Goal: Information Seeking & Learning: Learn about a topic

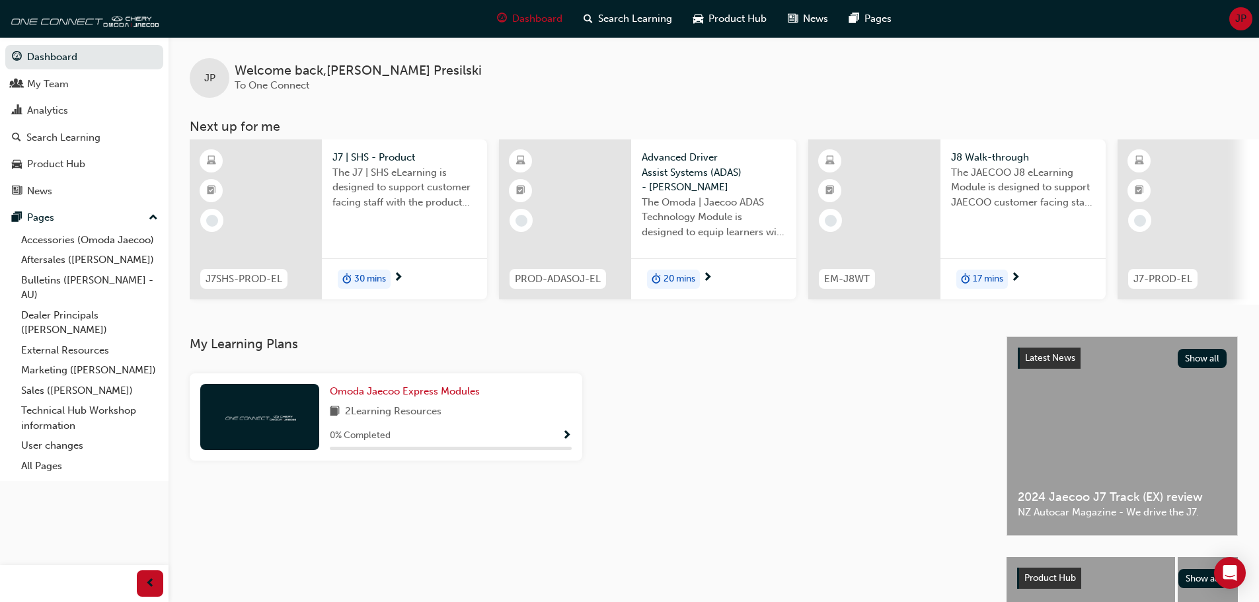
click at [740, 86] on div "JP Welcome back , [PERSON_NAME] To One Connect" at bounding box center [714, 67] width 1091 height 61
click at [365, 270] on div "30 mins" at bounding box center [364, 280] width 53 height 20
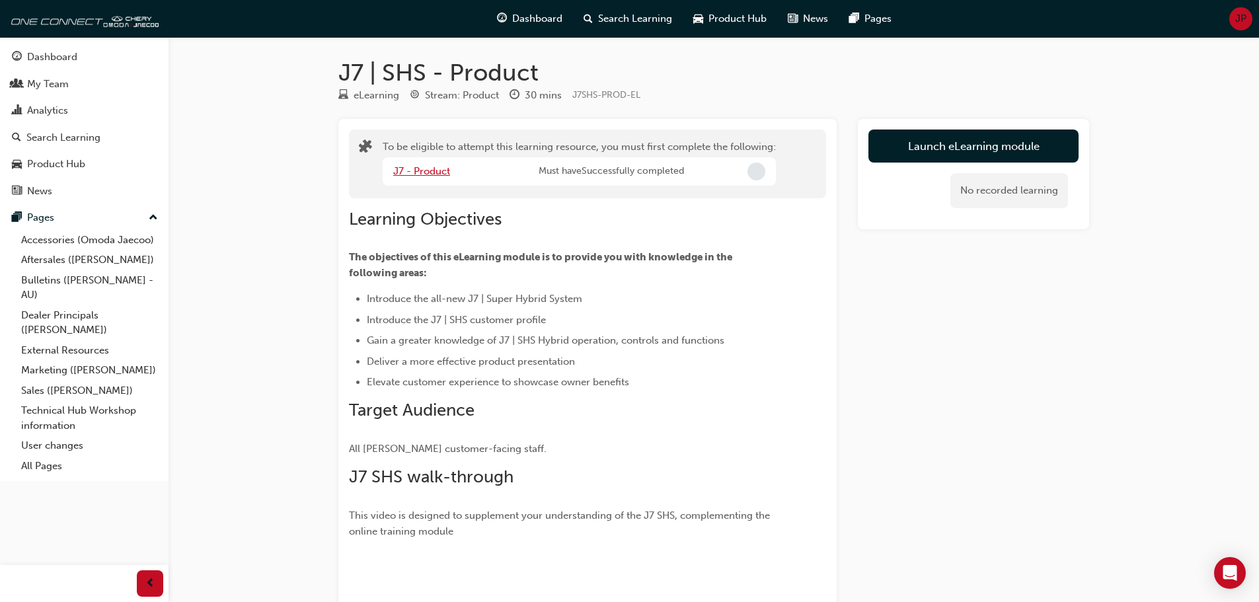
click at [414, 169] on link "J7 - Product" at bounding box center [421, 171] width 57 height 12
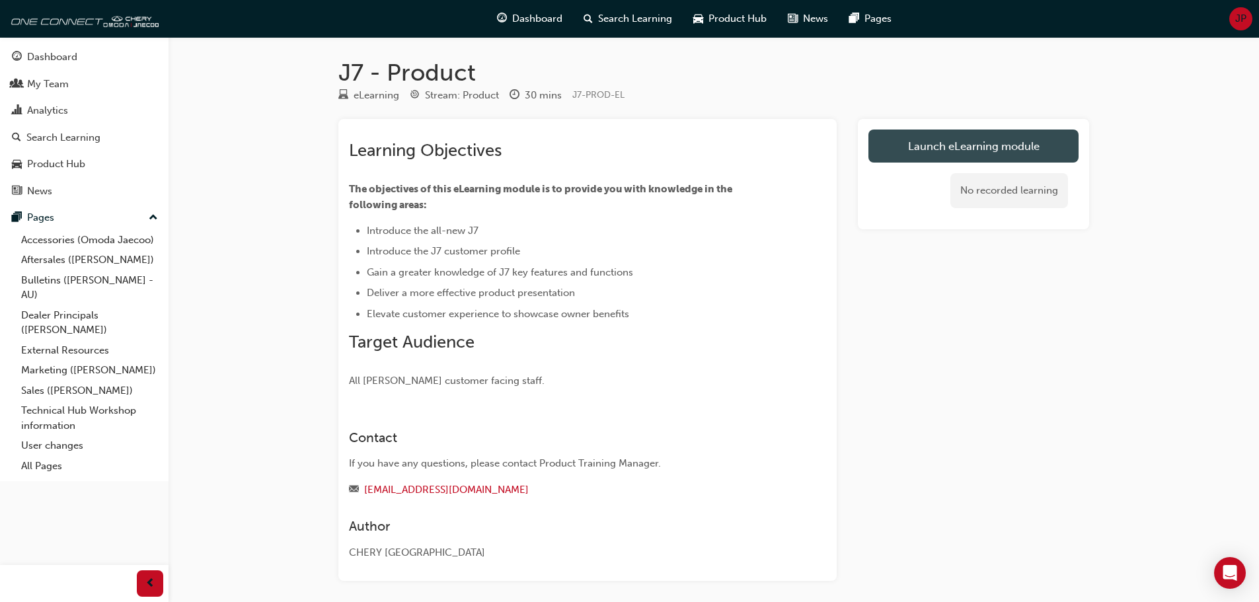
click at [944, 149] on link "Launch eLearning module" at bounding box center [974, 146] width 210 height 33
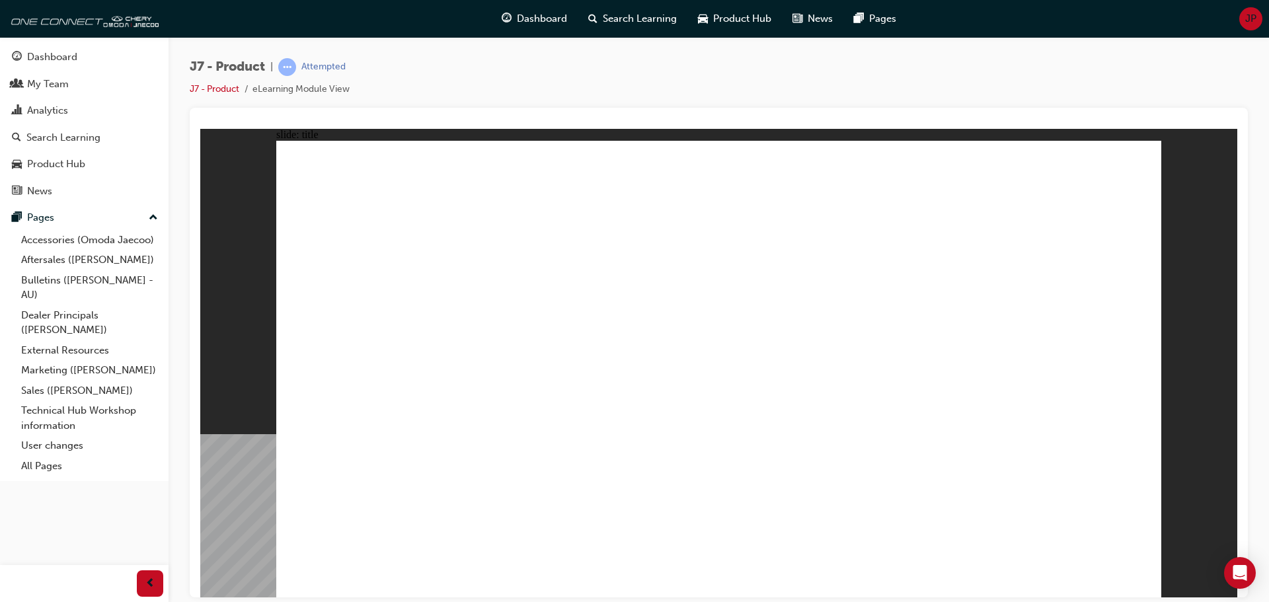
drag, startPoint x: 370, startPoint y: 509, endPoint x: 377, endPoint y: 489, distance: 20.9
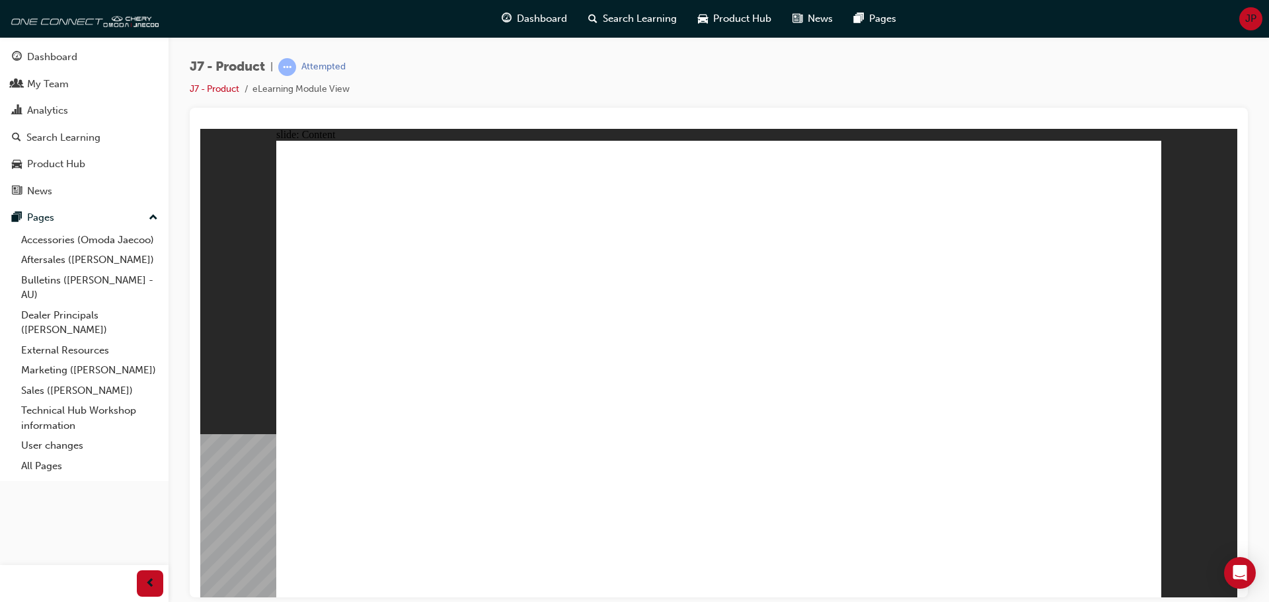
drag, startPoint x: 349, startPoint y: 216, endPoint x: 580, endPoint y: 227, distance: 231.0
drag, startPoint x: 583, startPoint y: 227, endPoint x: 408, endPoint y: 203, distance: 176.8
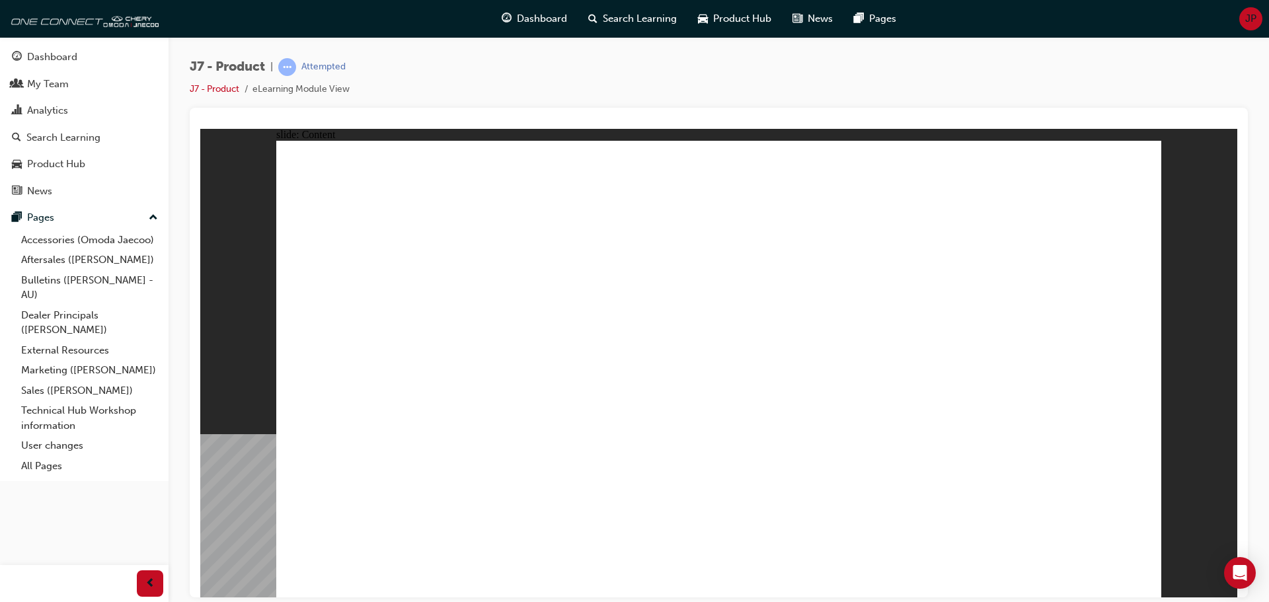
drag, startPoint x: 484, startPoint y: 465, endPoint x: 712, endPoint y: 477, distance: 228.4
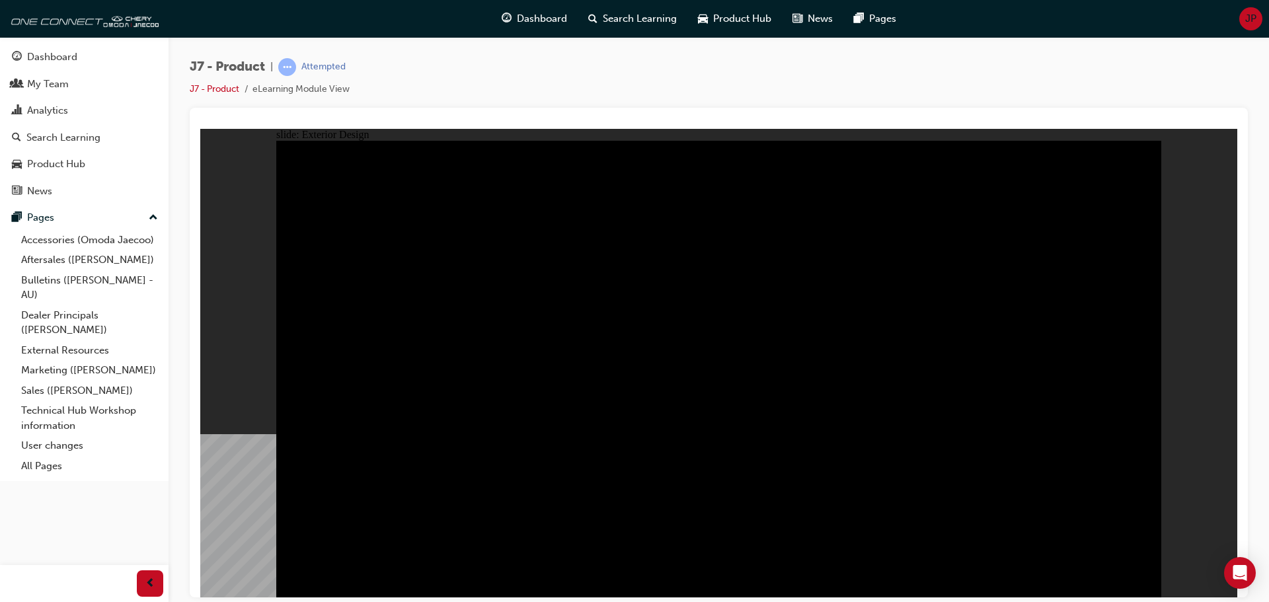
drag, startPoint x: 888, startPoint y: 450, endPoint x: 1012, endPoint y: 494, distance: 131.7
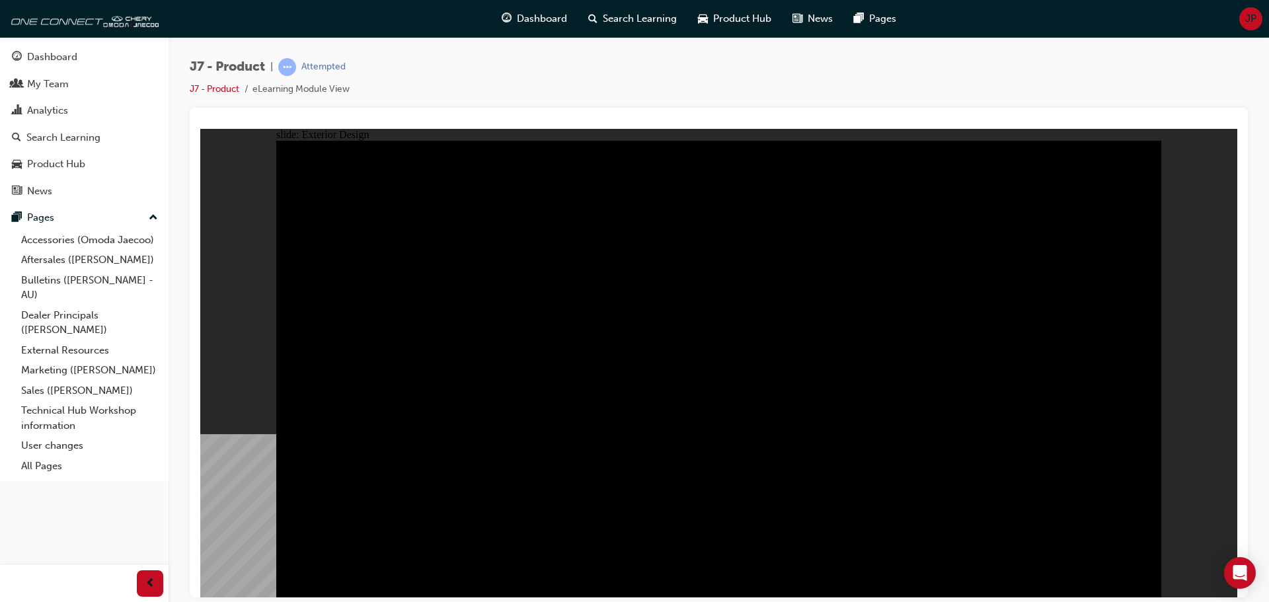
drag, startPoint x: 1009, startPoint y: 493, endPoint x: 983, endPoint y: 457, distance: 43.9
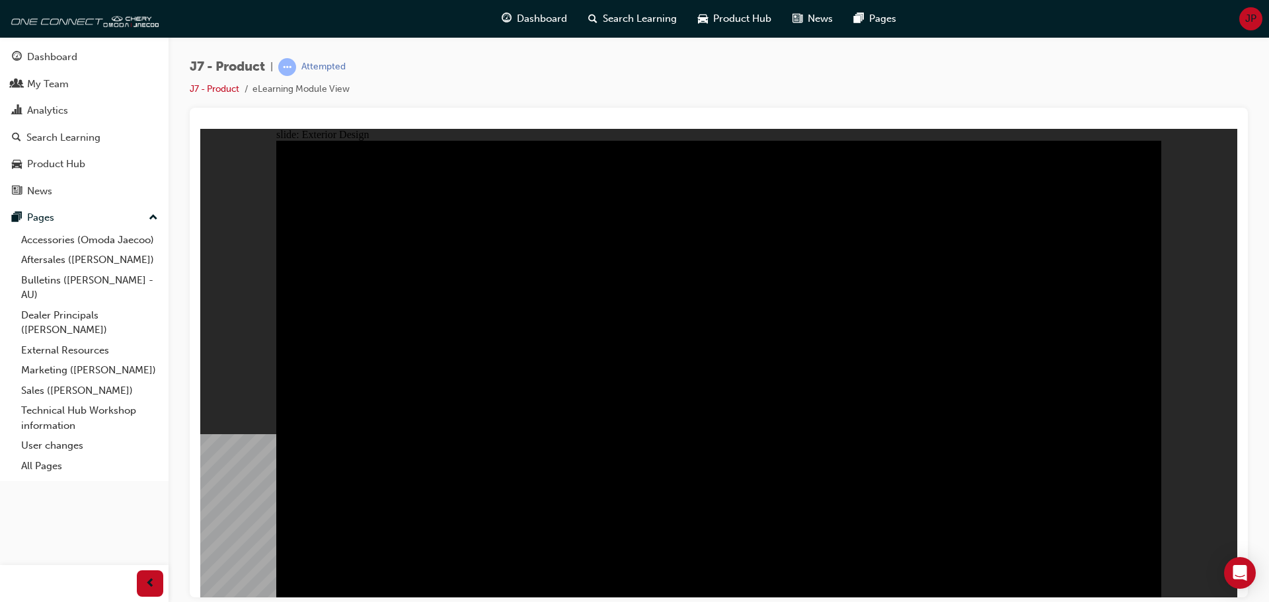
drag, startPoint x: 543, startPoint y: 449, endPoint x: 548, endPoint y: 459, distance: 10.9
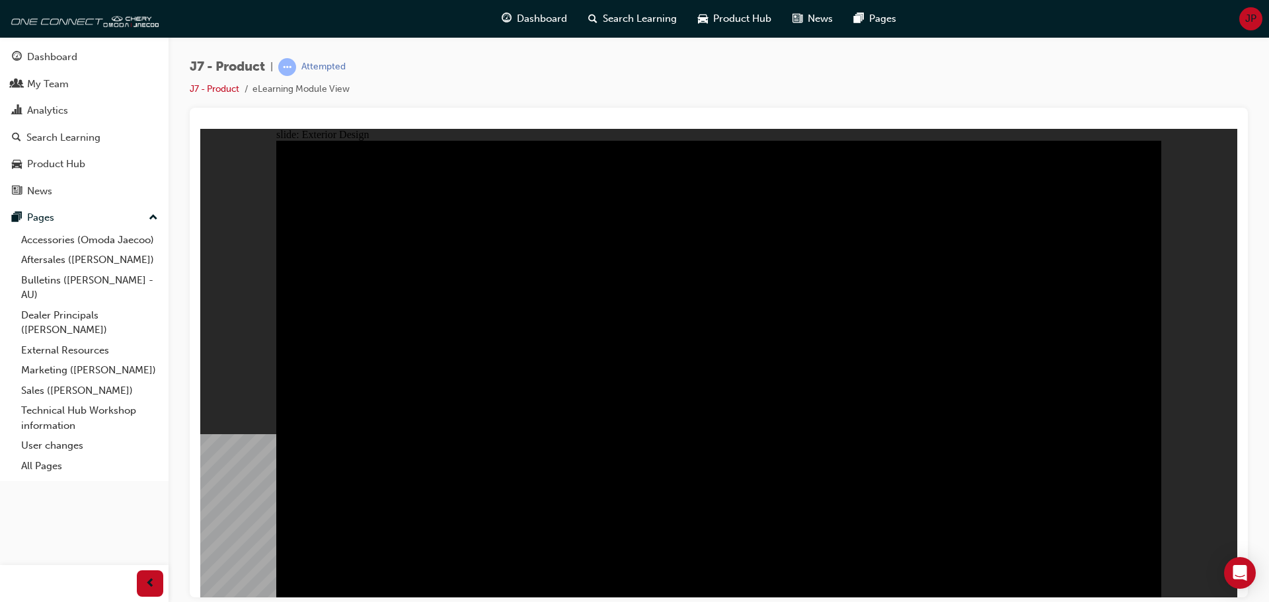
drag, startPoint x: 596, startPoint y: 487, endPoint x: 576, endPoint y: 471, distance: 24.5
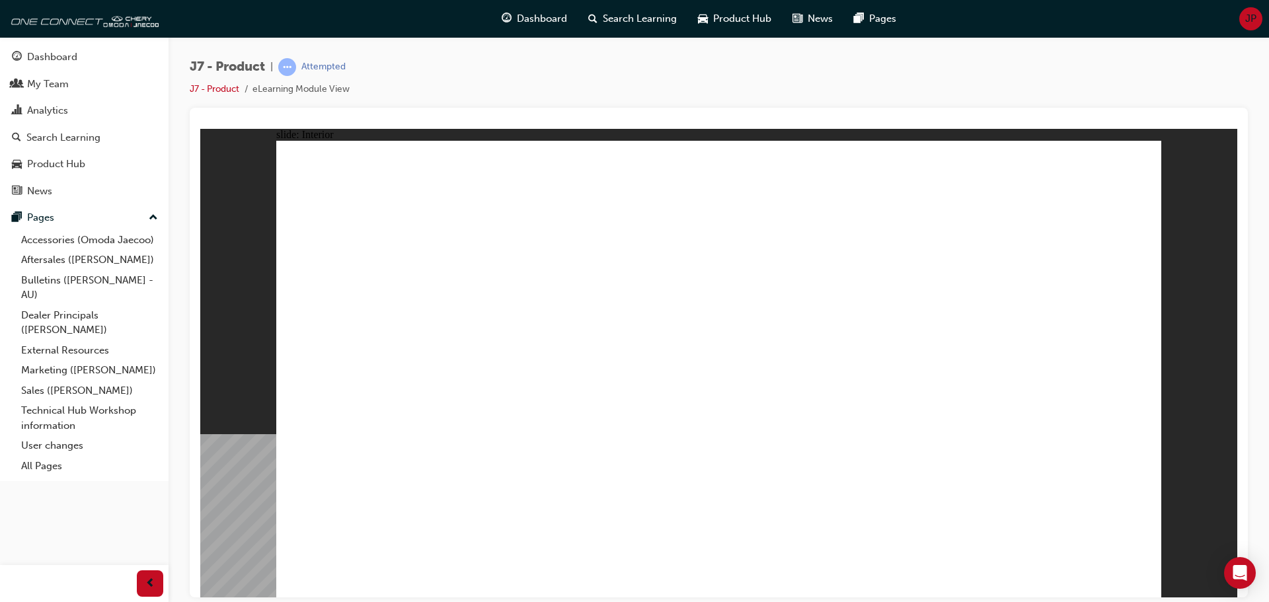
drag, startPoint x: 625, startPoint y: 344, endPoint x: 617, endPoint y: 350, distance: 9.9
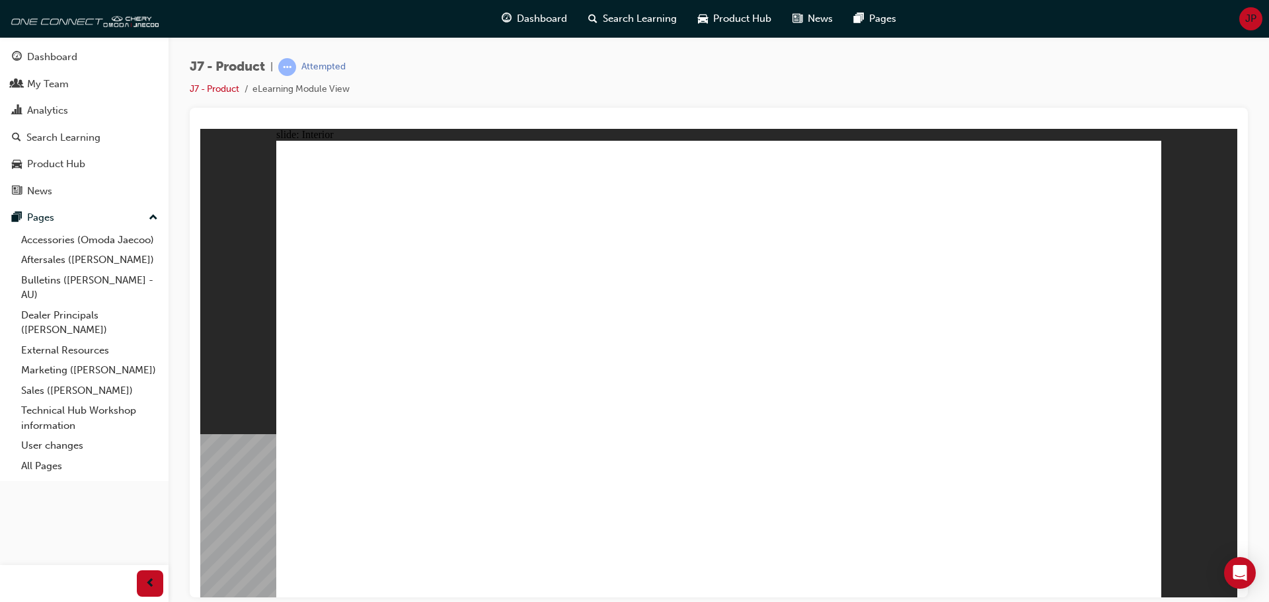
drag, startPoint x: 603, startPoint y: 340, endPoint x: 682, endPoint y: 337, distance: 78.7
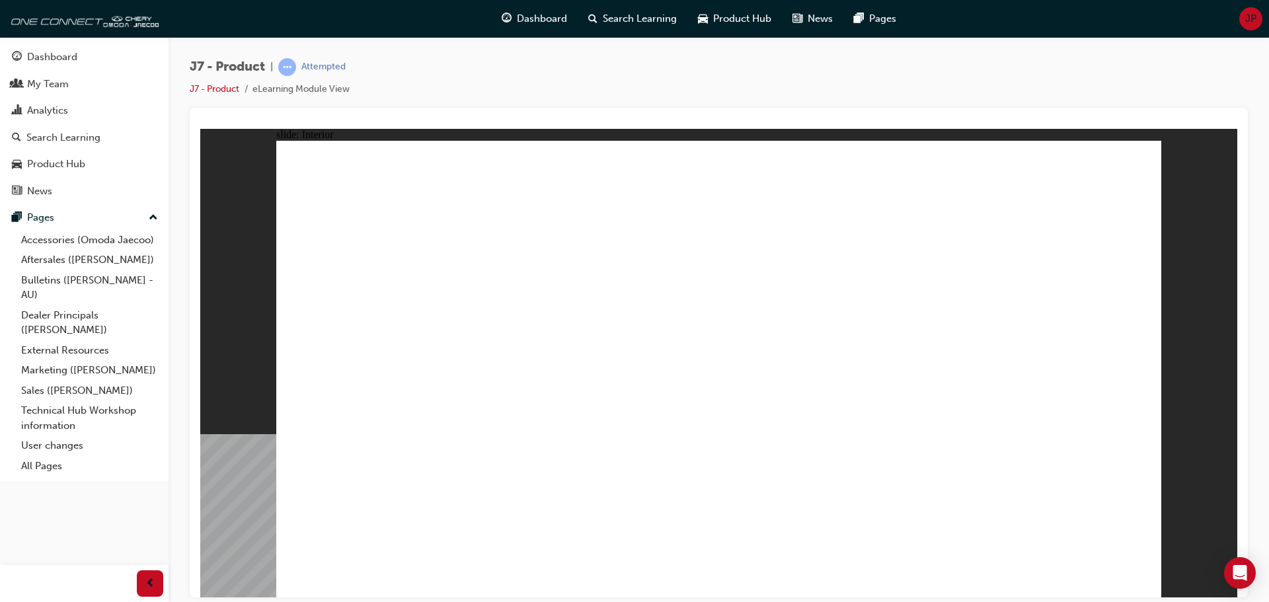
drag, startPoint x: 682, startPoint y: 337, endPoint x: 723, endPoint y: 340, distance: 41.1
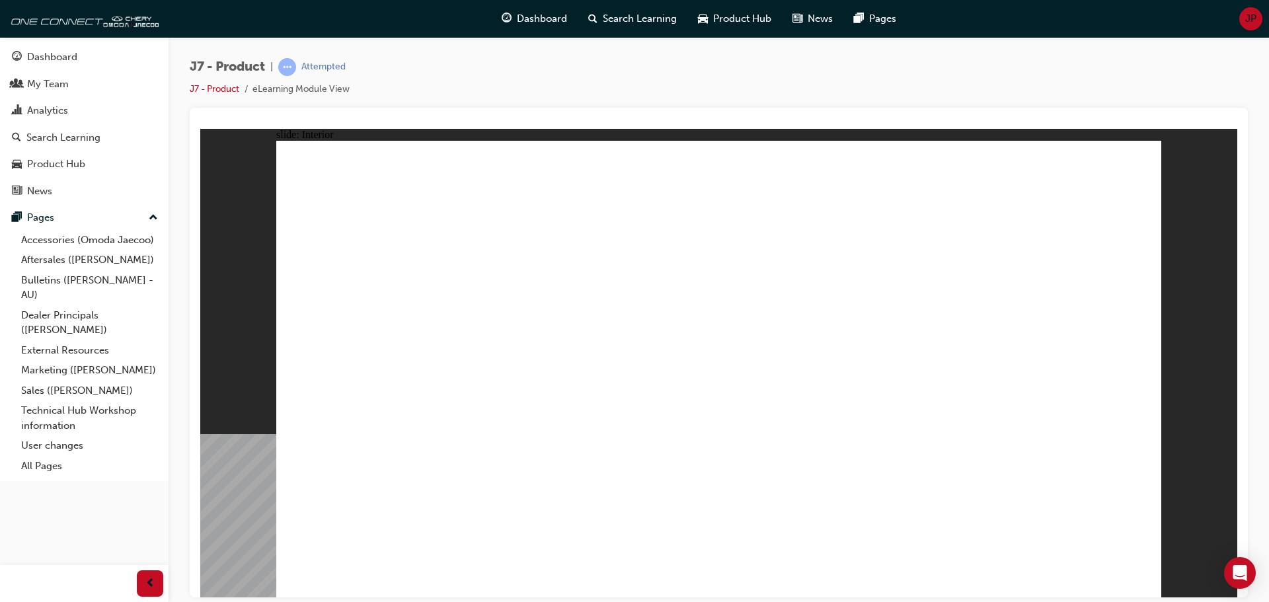
drag, startPoint x: 688, startPoint y: 518, endPoint x: 627, endPoint y: 511, distance: 61.9
drag, startPoint x: 776, startPoint y: 418, endPoint x: 812, endPoint y: 462, distance: 56.9
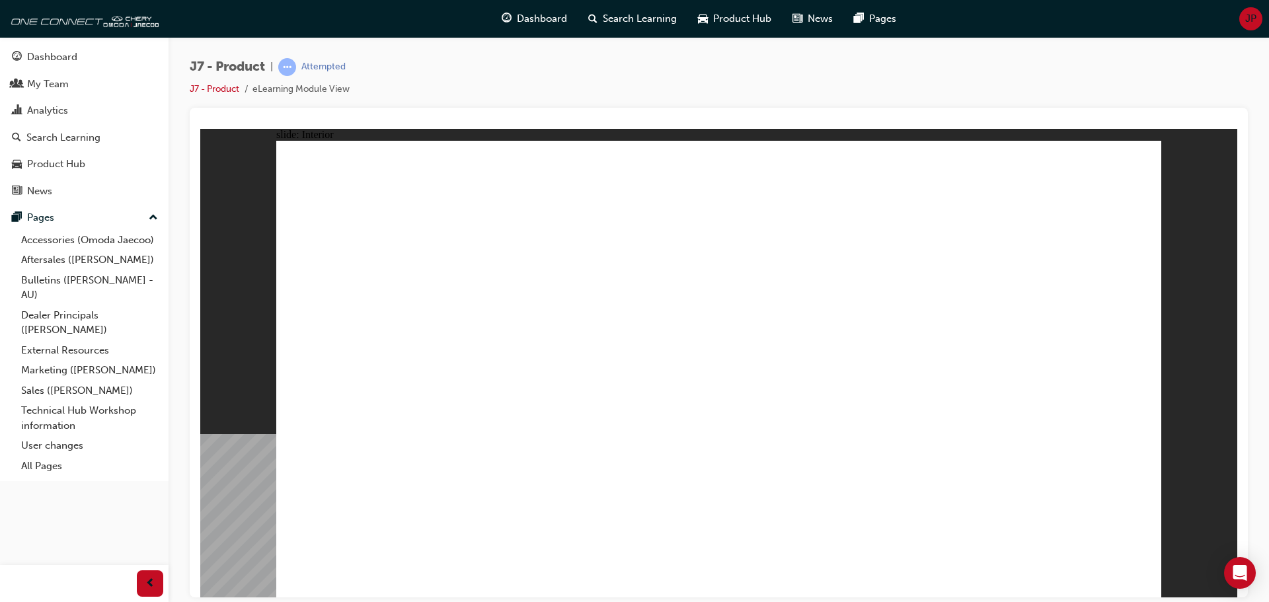
drag, startPoint x: 784, startPoint y: 434, endPoint x: 737, endPoint y: 390, distance: 64.5
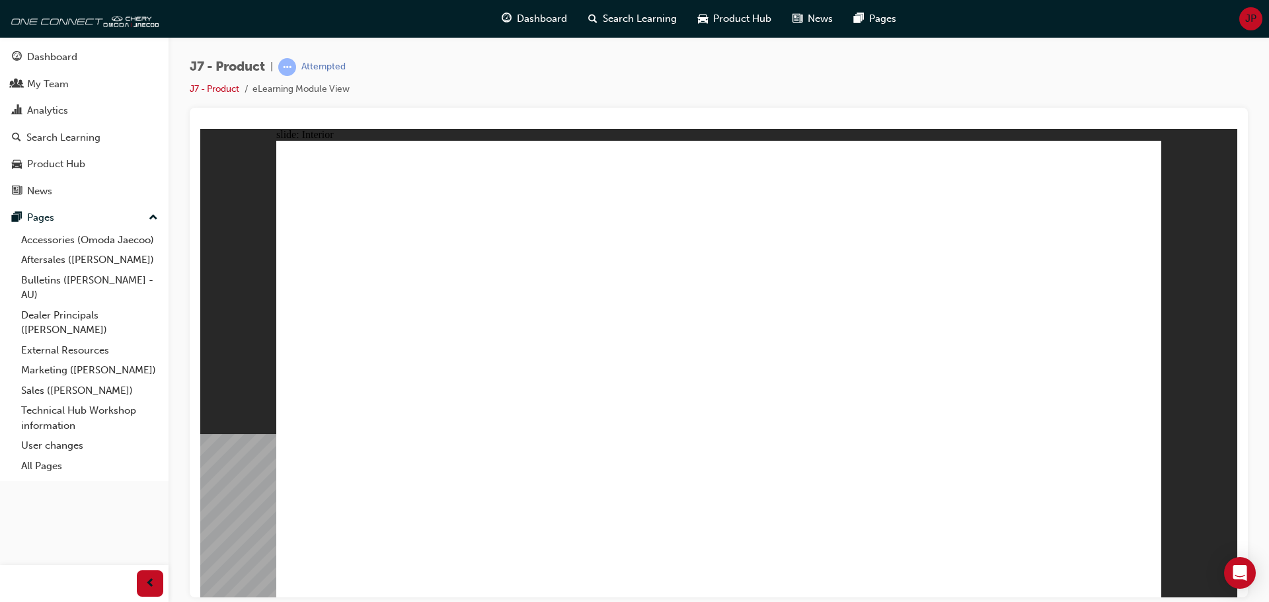
drag, startPoint x: 766, startPoint y: 409, endPoint x: 820, endPoint y: 456, distance: 71.6
drag, startPoint x: 811, startPoint y: 507, endPoint x: 960, endPoint y: 511, distance: 148.8
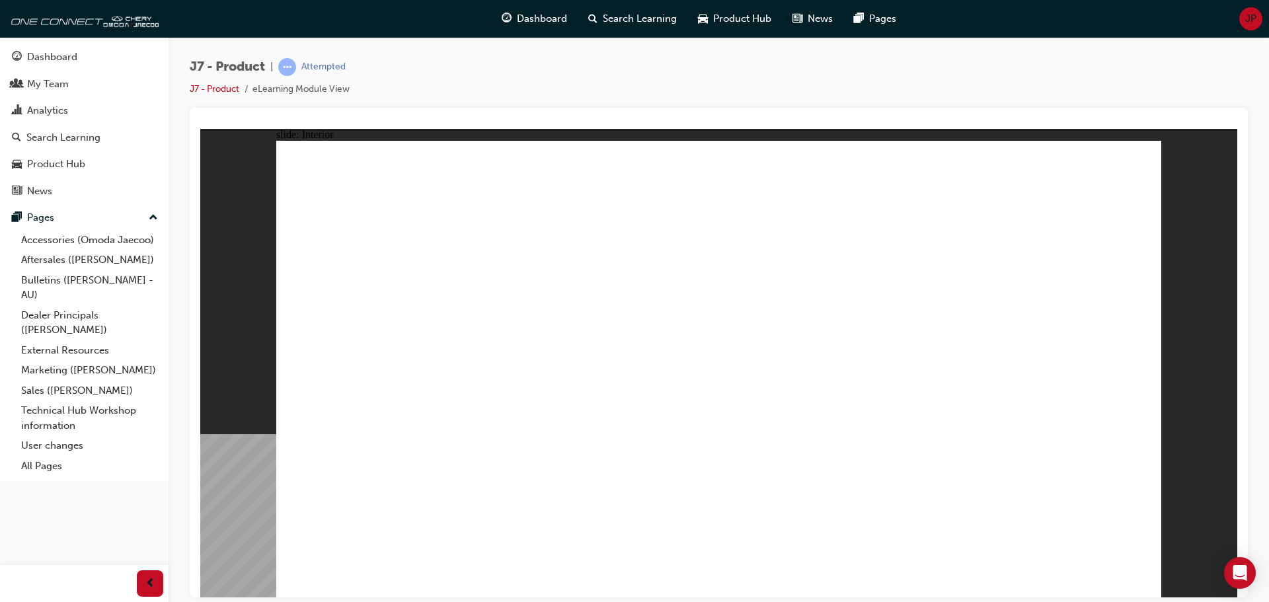
drag, startPoint x: 960, startPoint y: 511, endPoint x: 862, endPoint y: 499, distance: 98.6
drag, startPoint x: 856, startPoint y: 495, endPoint x: 997, endPoint y: 516, distance: 142.4
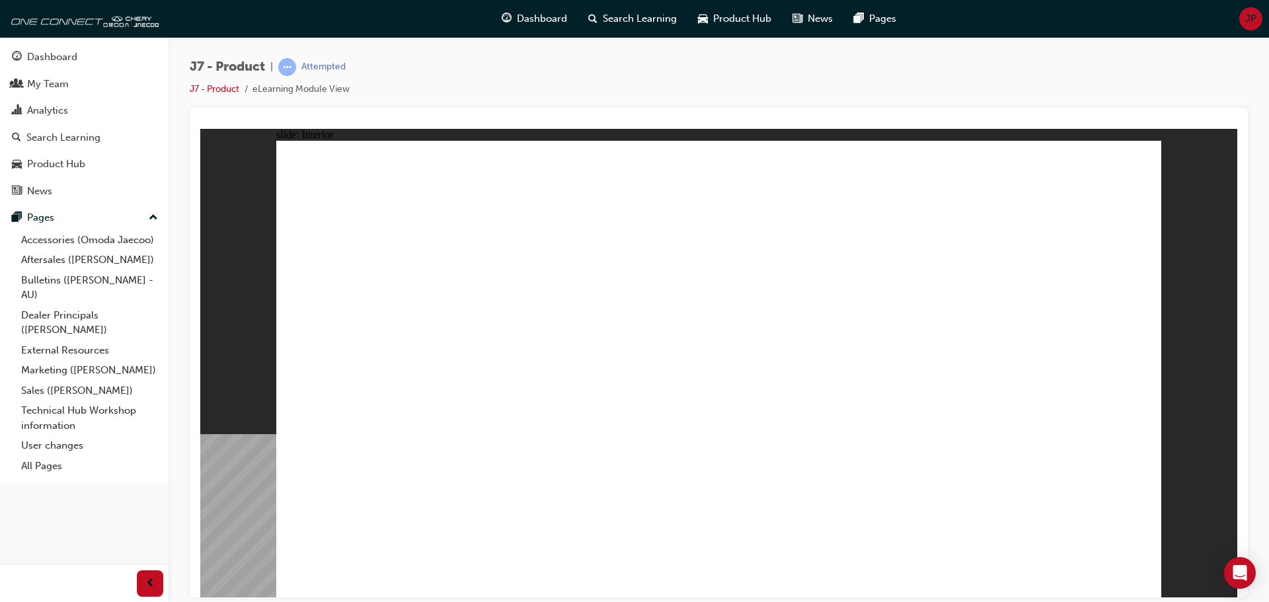
drag, startPoint x: 965, startPoint y: 516, endPoint x: 880, endPoint y: 479, distance: 92.1
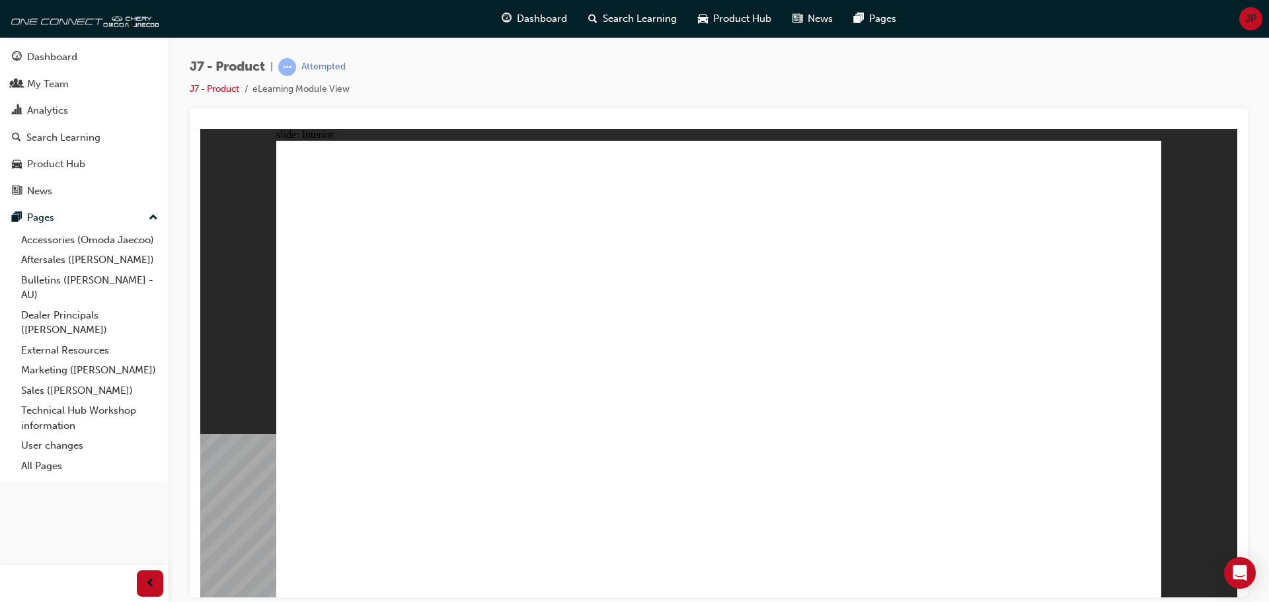
drag, startPoint x: 872, startPoint y: 475, endPoint x: 1021, endPoint y: 529, distance: 158.9
drag, startPoint x: 960, startPoint y: 528, endPoint x: 848, endPoint y: 483, distance: 120.8
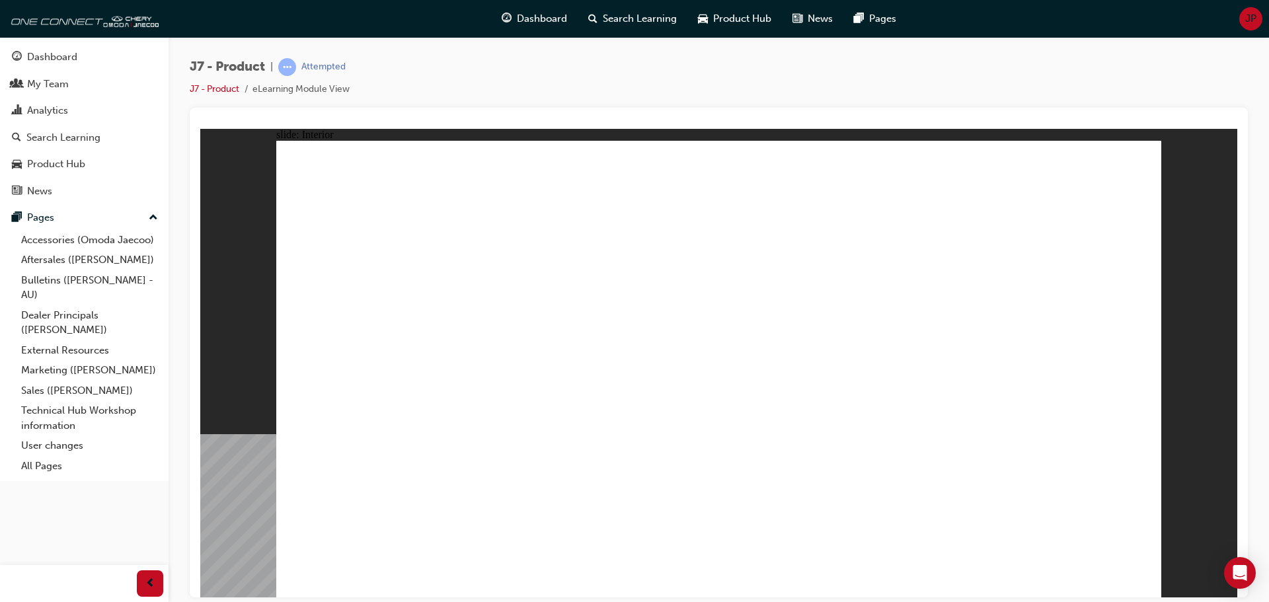
drag, startPoint x: 805, startPoint y: 501, endPoint x: 900, endPoint y: 512, distance: 95.1
drag, startPoint x: 910, startPoint y: 510, endPoint x: 947, endPoint y: 520, distance: 38.3
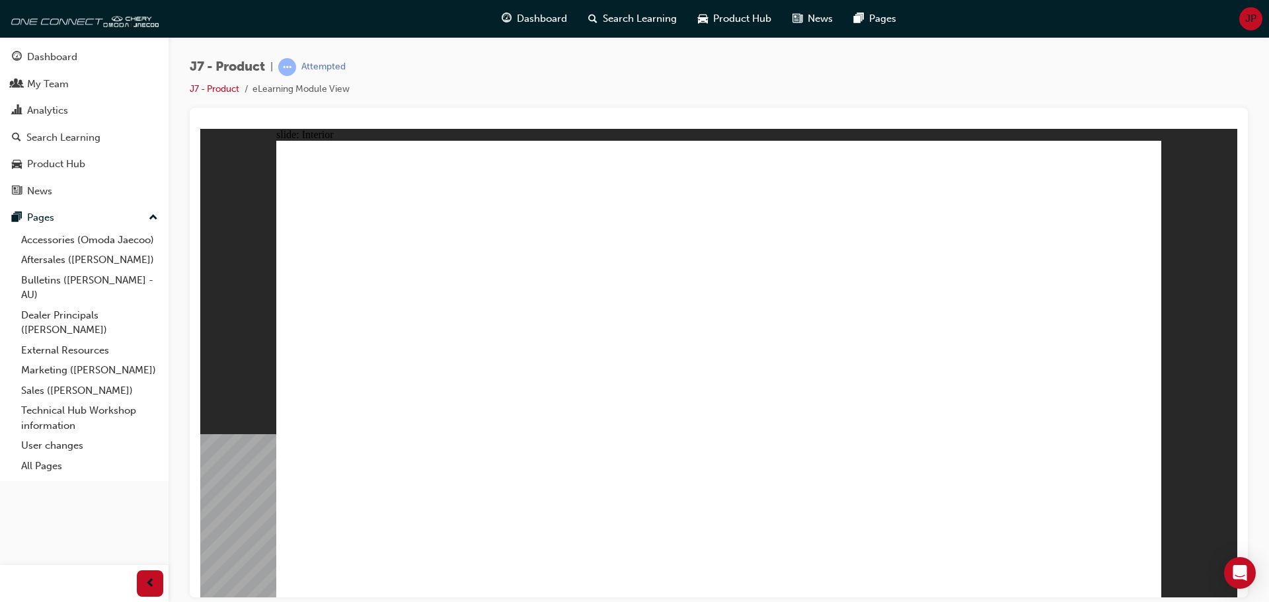
drag, startPoint x: 952, startPoint y: 520, endPoint x: 842, endPoint y: 479, distance: 117.8
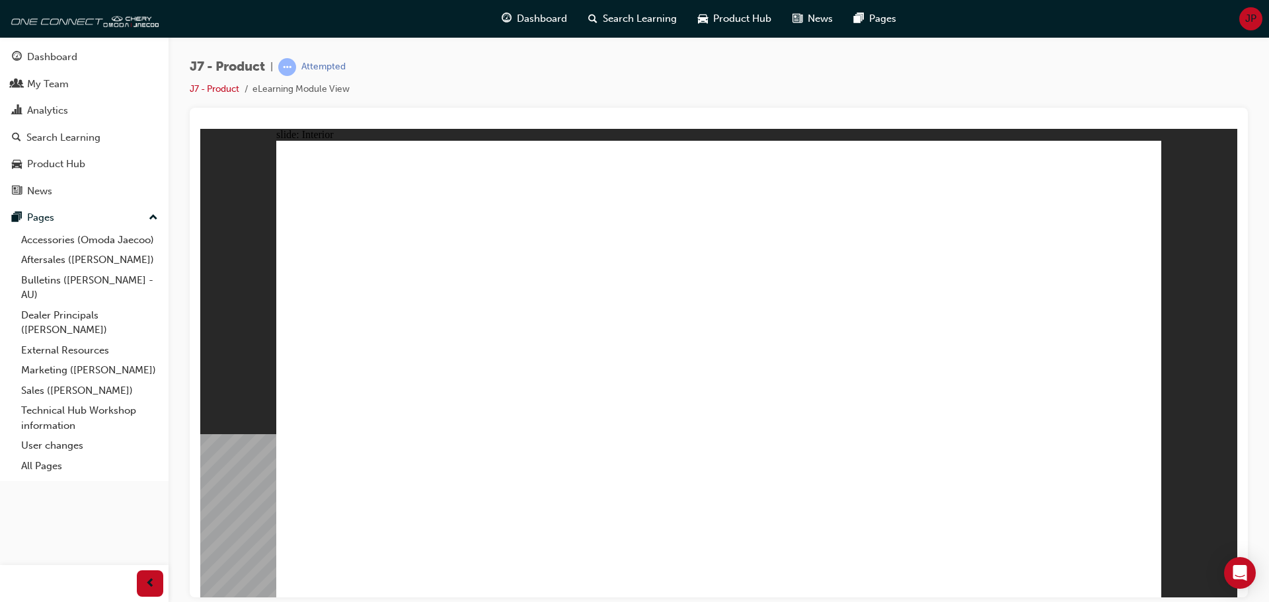
drag, startPoint x: 531, startPoint y: 406, endPoint x: 539, endPoint y: 406, distance: 8.6
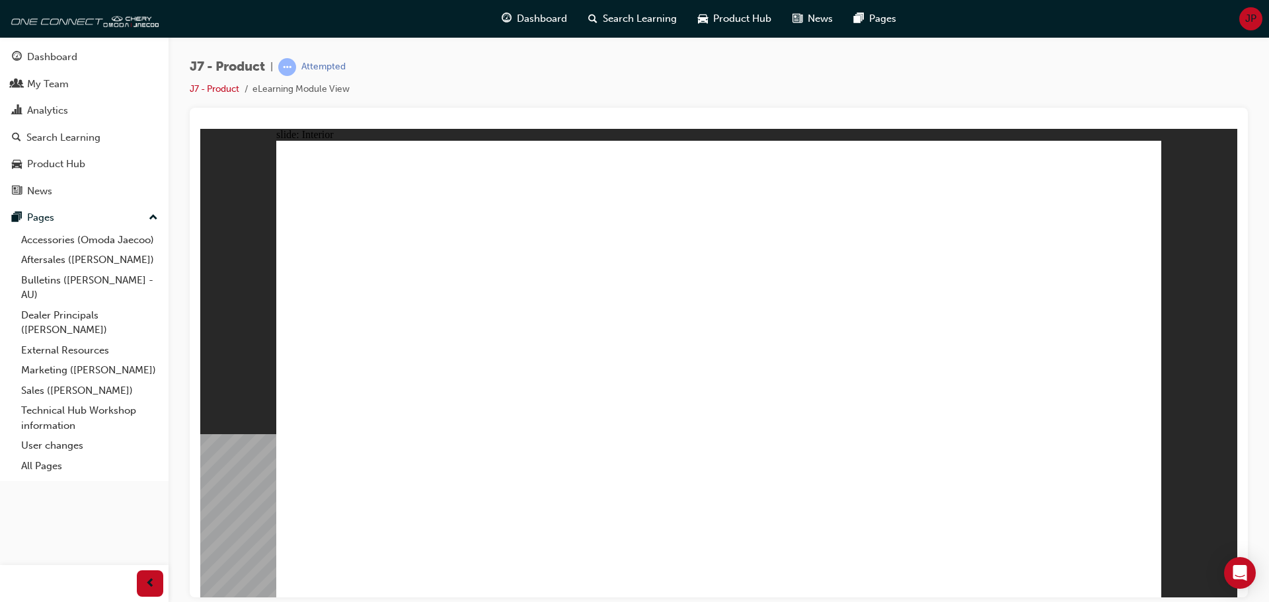
drag, startPoint x: 676, startPoint y: 356, endPoint x: 732, endPoint y: 341, distance: 58.2
drag, startPoint x: 732, startPoint y: 341, endPoint x: 855, endPoint y: 260, distance: 148.0
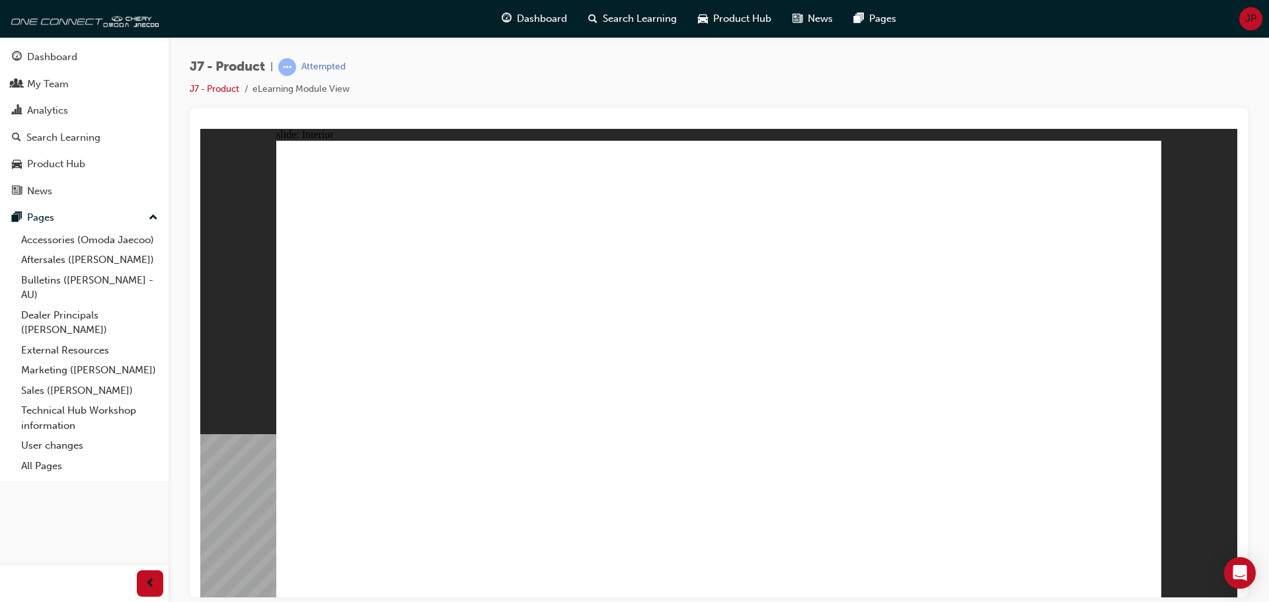
drag, startPoint x: 729, startPoint y: 297, endPoint x: 740, endPoint y: 295, distance: 12.2
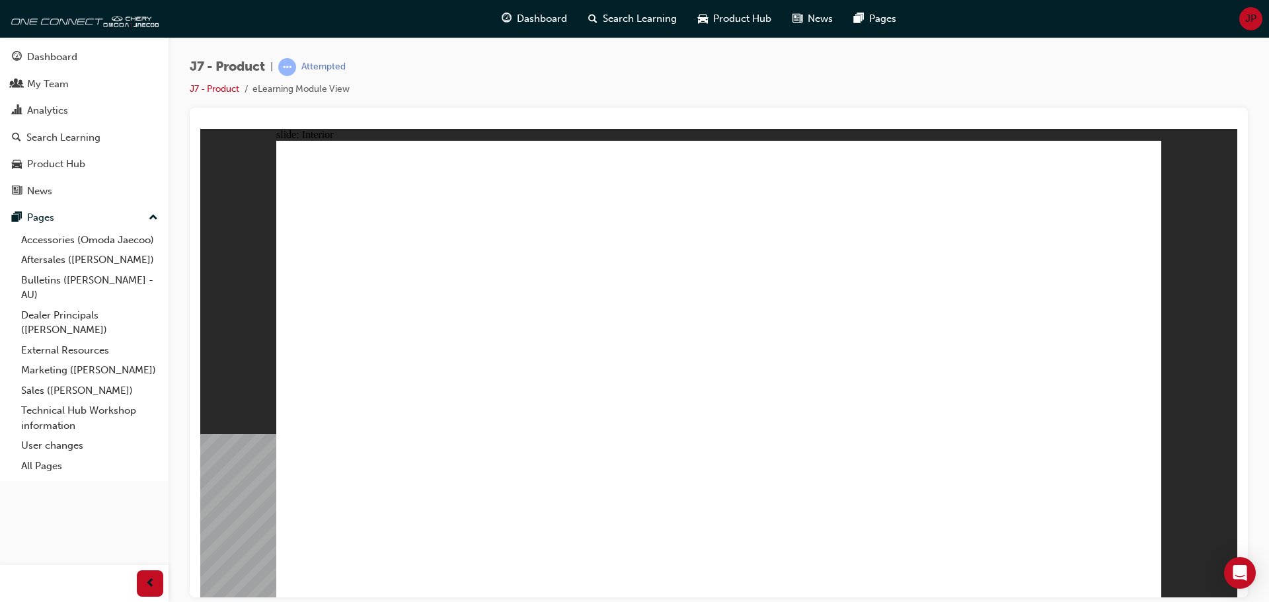
drag, startPoint x: 405, startPoint y: 162, endPoint x: 571, endPoint y: 178, distance: 166.0
drag, startPoint x: 571, startPoint y: 178, endPoint x: 561, endPoint y: 252, distance: 74.6
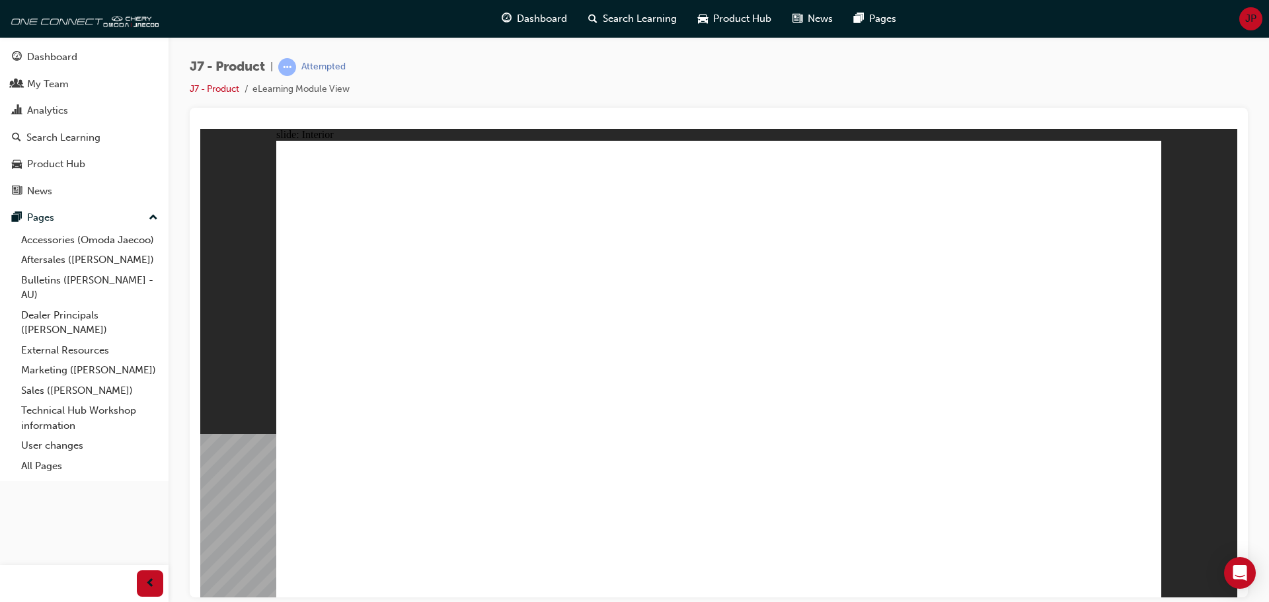
drag, startPoint x: 643, startPoint y: 412, endPoint x: 752, endPoint y: 418, distance: 109.2
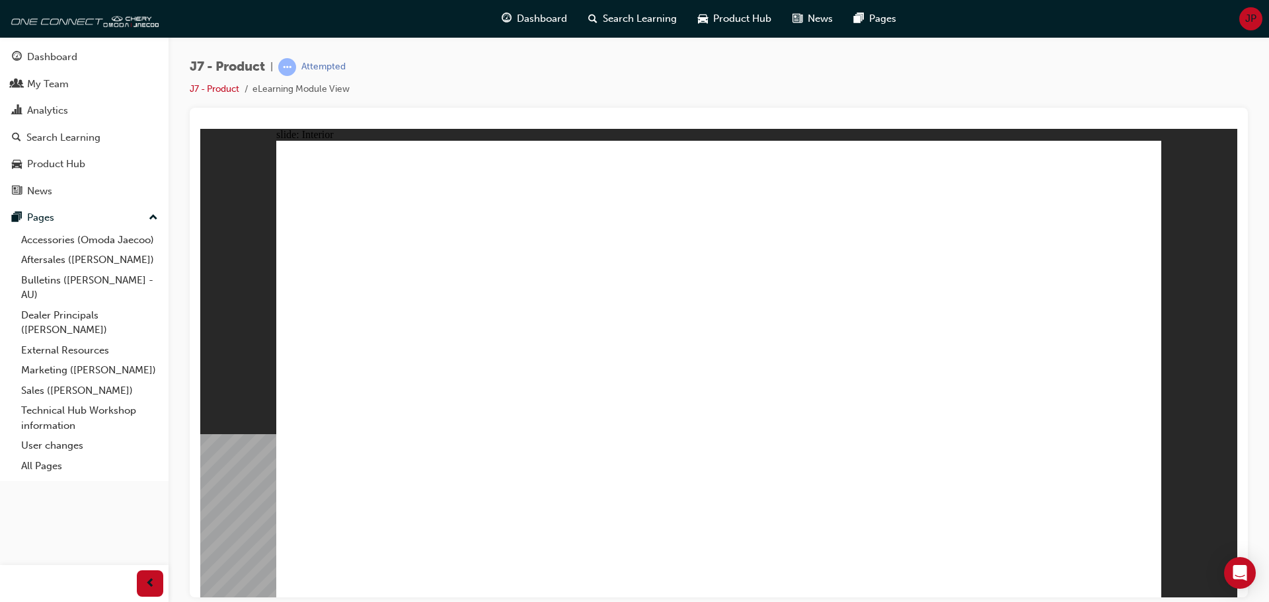
drag, startPoint x: 805, startPoint y: 418, endPoint x: 885, endPoint y: 417, distance: 80.0
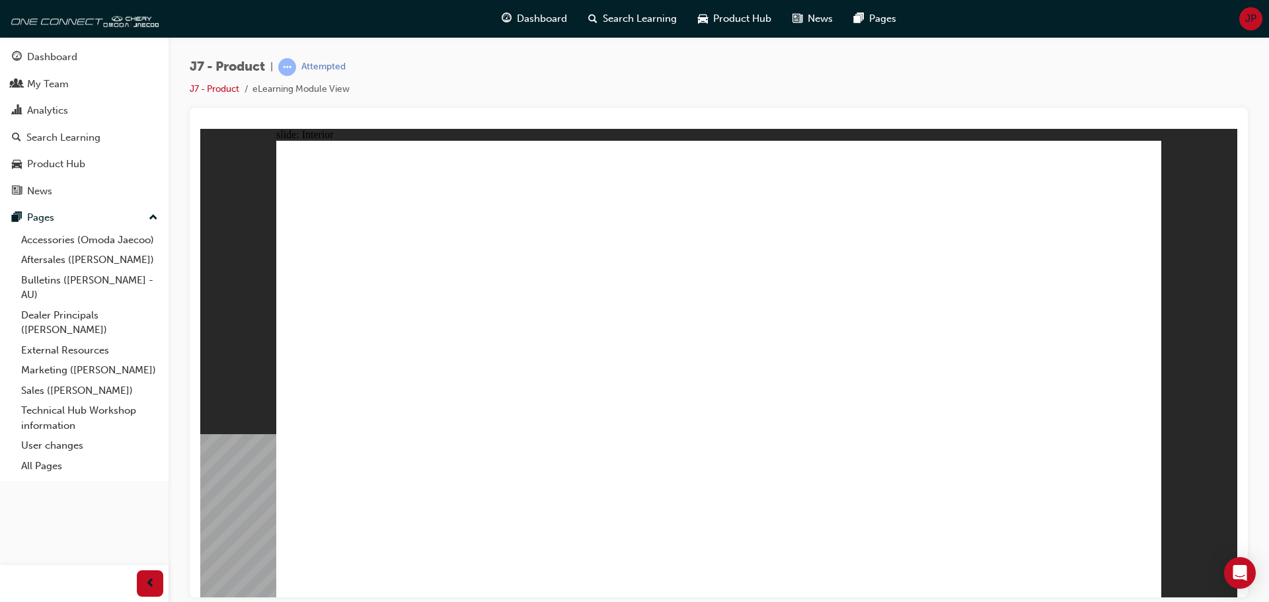
drag, startPoint x: 990, startPoint y: 366, endPoint x: 1004, endPoint y: 404, distance: 41.0
drag, startPoint x: 1009, startPoint y: 418, endPoint x: 1009, endPoint y: 432, distance: 13.9
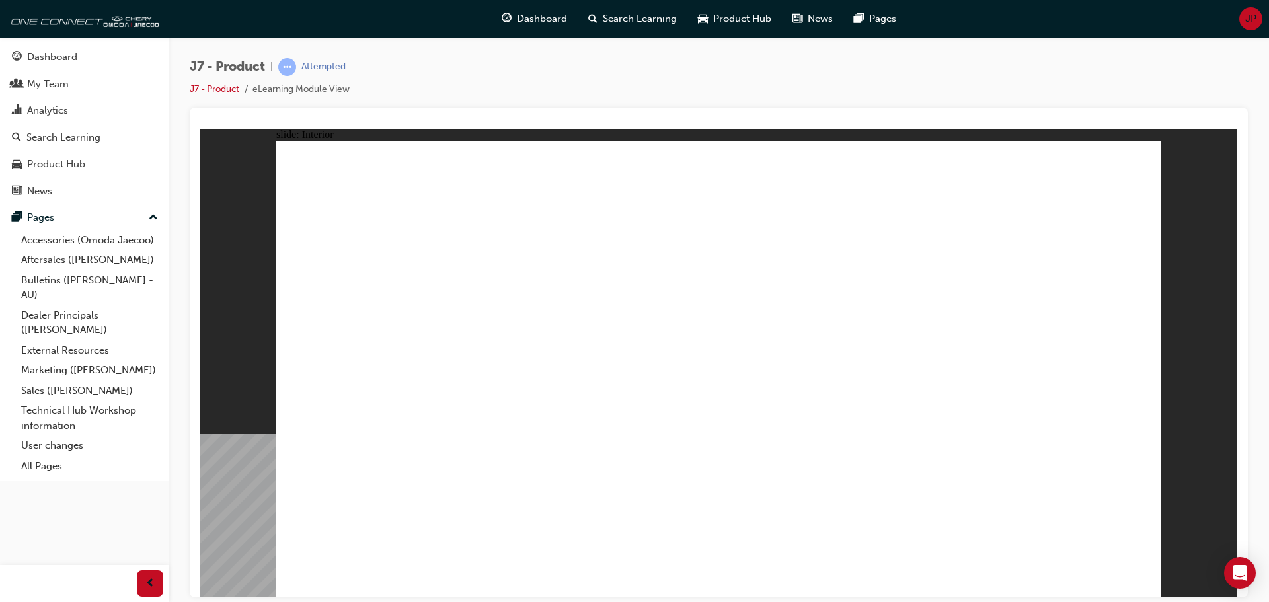
drag, startPoint x: 1020, startPoint y: 460, endPoint x: 1031, endPoint y: 481, distance: 24.0
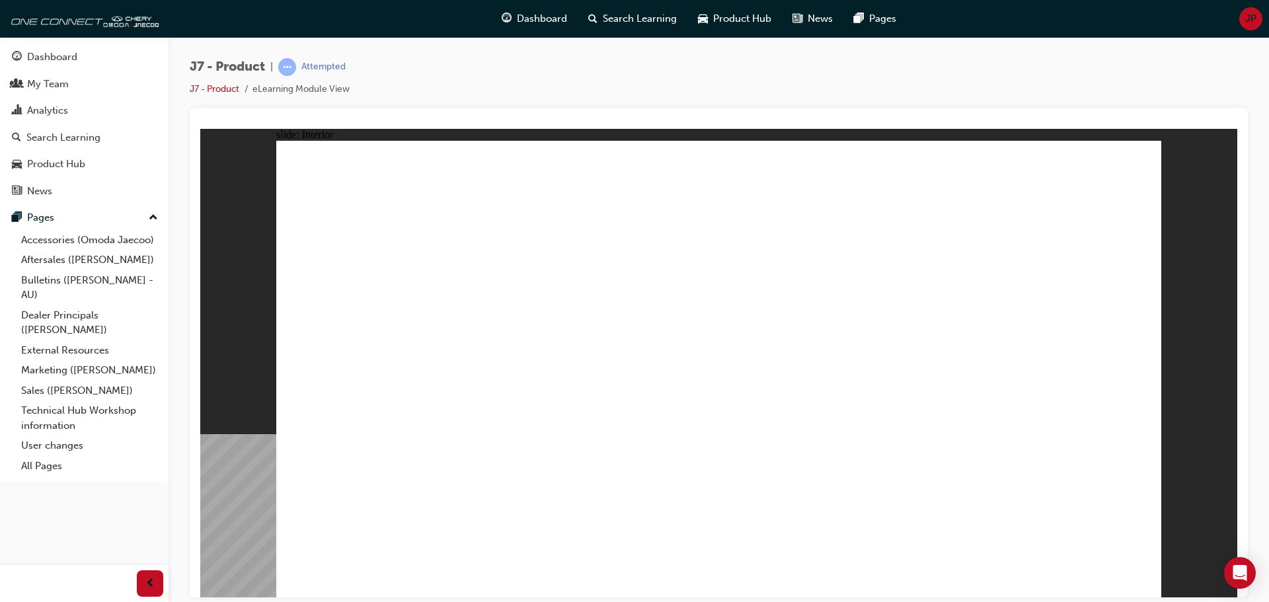
drag, startPoint x: 586, startPoint y: 492, endPoint x: 570, endPoint y: 502, distance: 18.7
drag, startPoint x: 534, startPoint y: 518, endPoint x: 530, endPoint y: 524, distance: 7.5
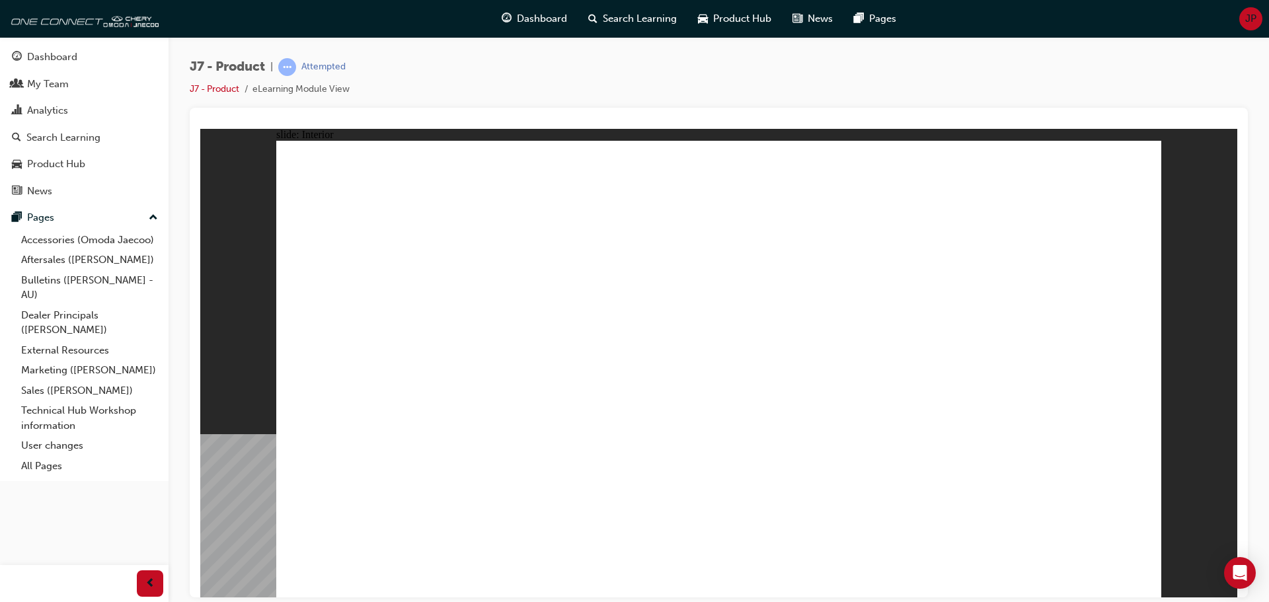
drag, startPoint x: 526, startPoint y: 527, endPoint x: 525, endPoint y: 515, distance: 11.9
drag, startPoint x: 524, startPoint y: 498, endPoint x: 518, endPoint y: 436, distance: 63.1
drag, startPoint x: 518, startPoint y: 436, endPoint x: 563, endPoint y: 503, distance: 81.4
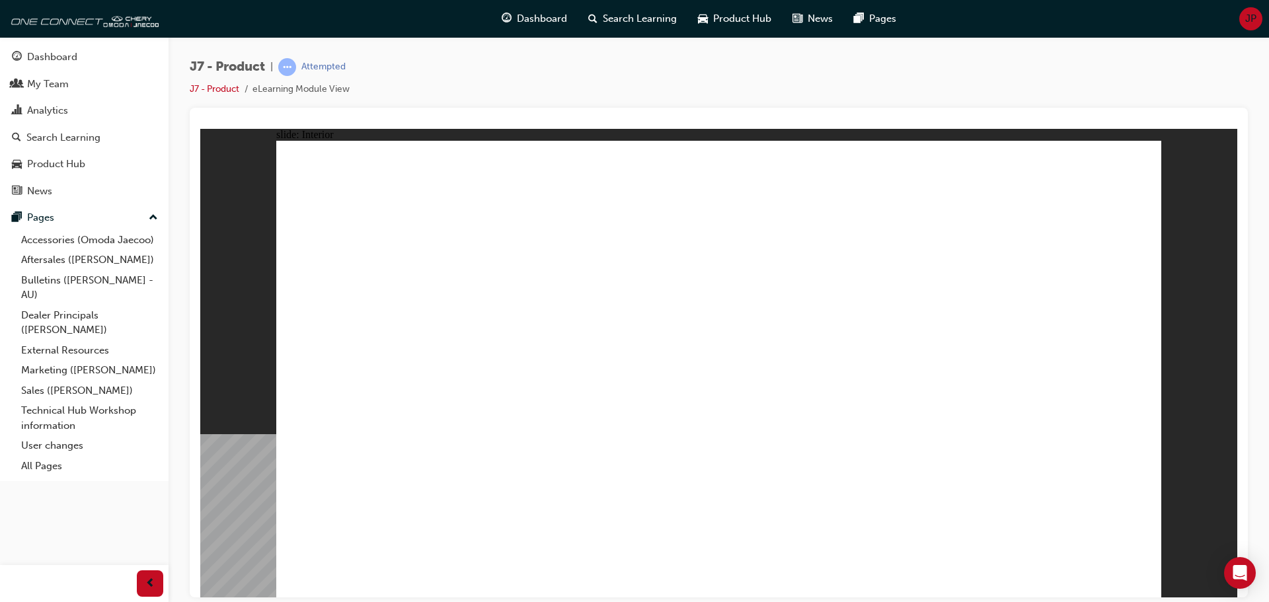
drag, startPoint x: 793, startPoint y: 447, endPoint x: 855, endPoint y: 454, distance: 63.2
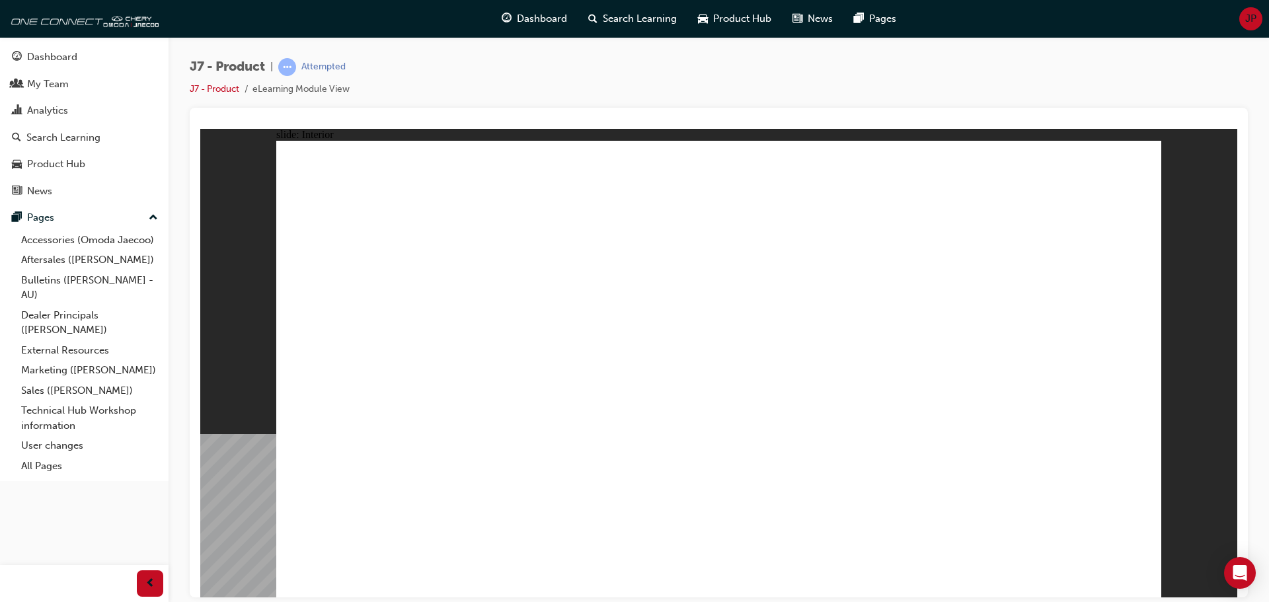
drag, startPoint x: 849, startPoint y: 331, endPoint x: 850, endPoint y: 339, distance: 8.7
drag, startPoint x: 732, startPoint y: 314, endPoint x: 585, endPoint y: 290, distance: 148.7
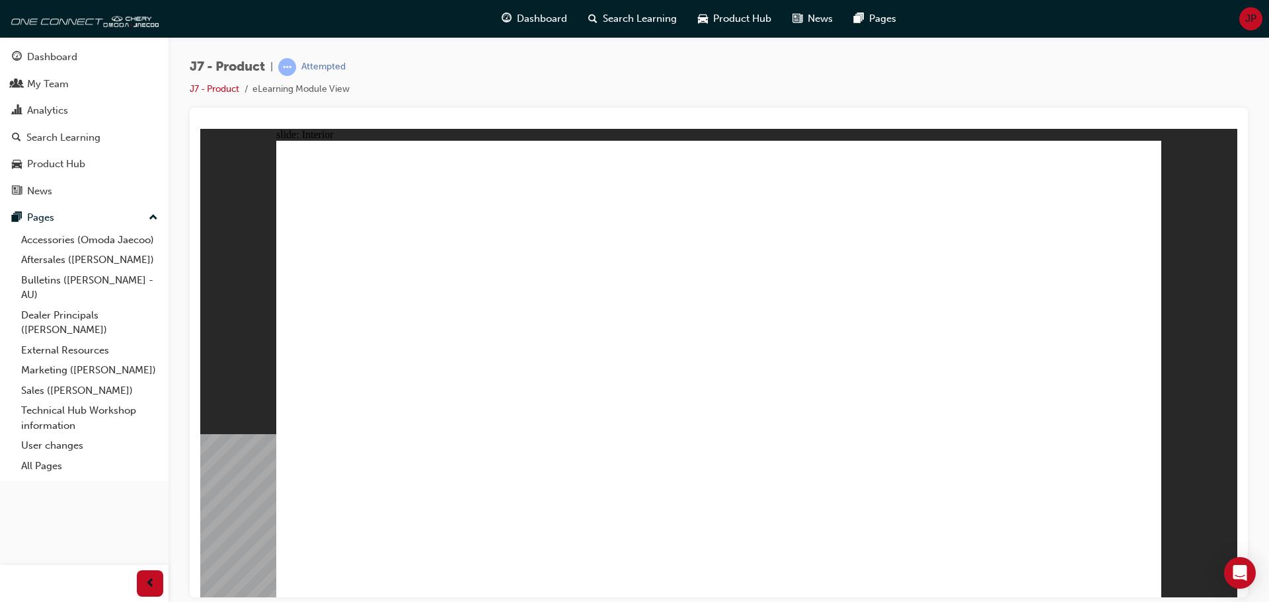
drag, startPoint x: 549, startPoint y: 286, endPoint x: 526, endPoint y: 294, distance: 23.8
drag, startPoint x: 436, startPoint y: 335, endPoint x: 436, endPoint y: 276, distance: 58.8
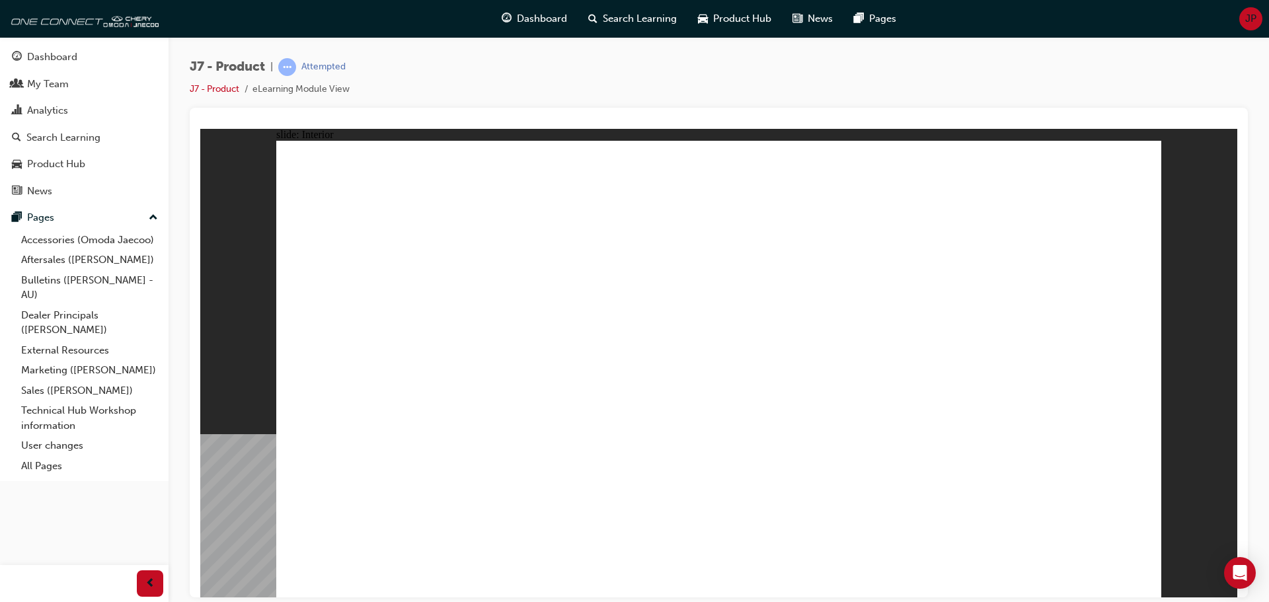
drag, startPoint x: 481, startPoint y: 288, endPoint x: 651, endPoint y: 335, distance: 175.5
drag, startPoint x: 651, startPoint y: 335, endPoint x: 783, endPoint y: 390, distance: 143.4
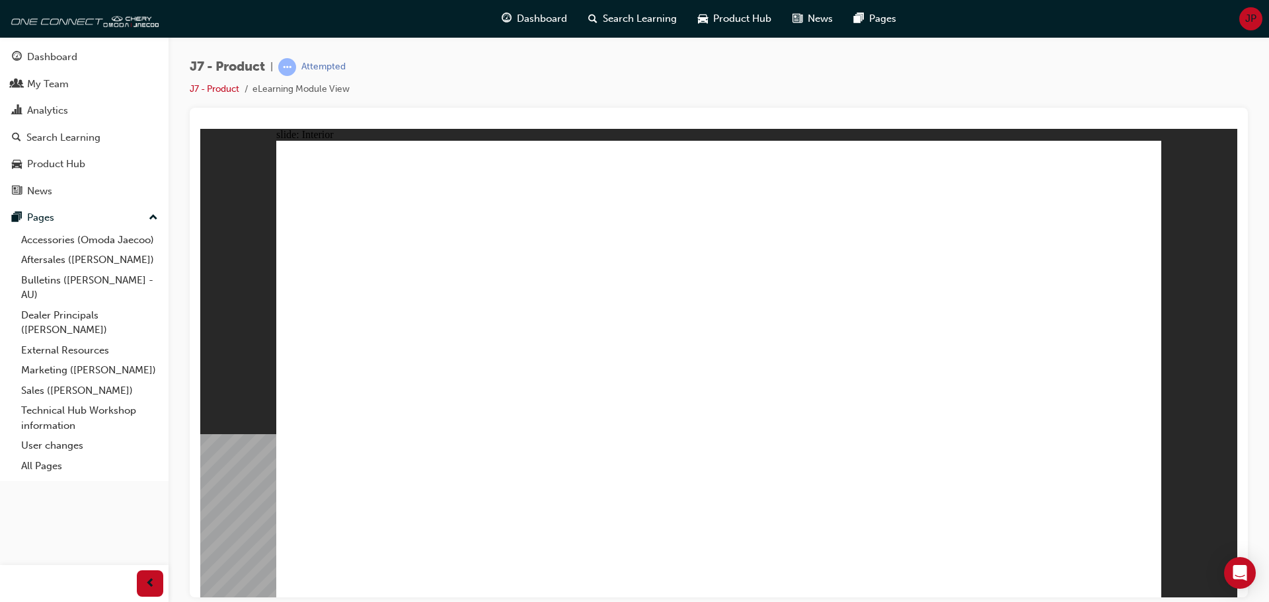
drag, startPoint x: 826, startPoint y: 374, endPoint x: 857, endPoint y: 391, distance: 35.8
drag, startPoint x: 875, startPoint y: 413, endPoint x: 513, endPoint y: 209, distance: 415.9
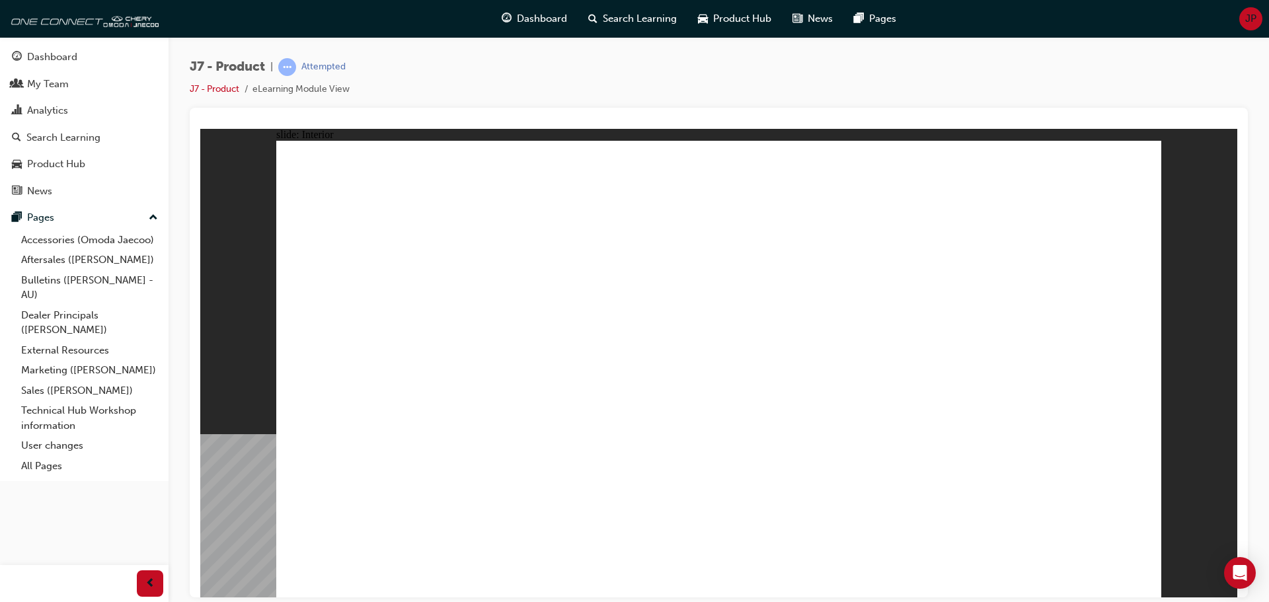
drag, startPoint x: 513, startPoint y: 208, endPoint x: 920, endPoint y: 425, distance: 461.4
drag, startPoint x: 961, startPoint y: 436, endPoint x: 989, endPoint y: 461, distance: 37.9
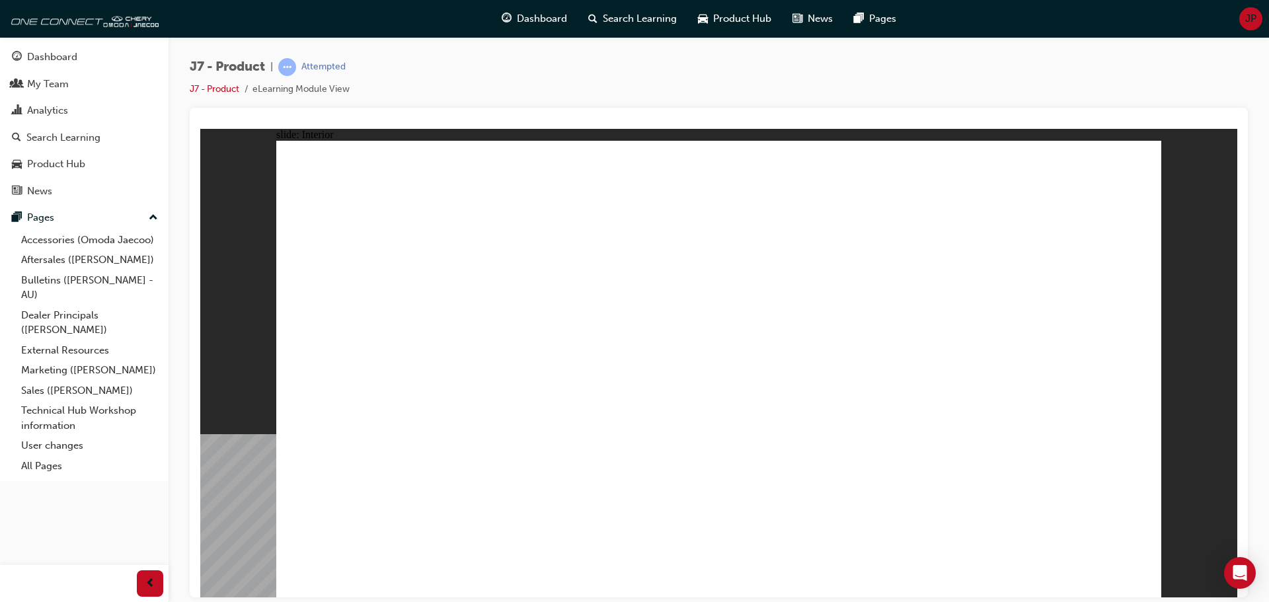
drag, startPoint x: 1056, startPoint y: 505, endPoint x: 1085, endPoint y: 534, distance: 40.7
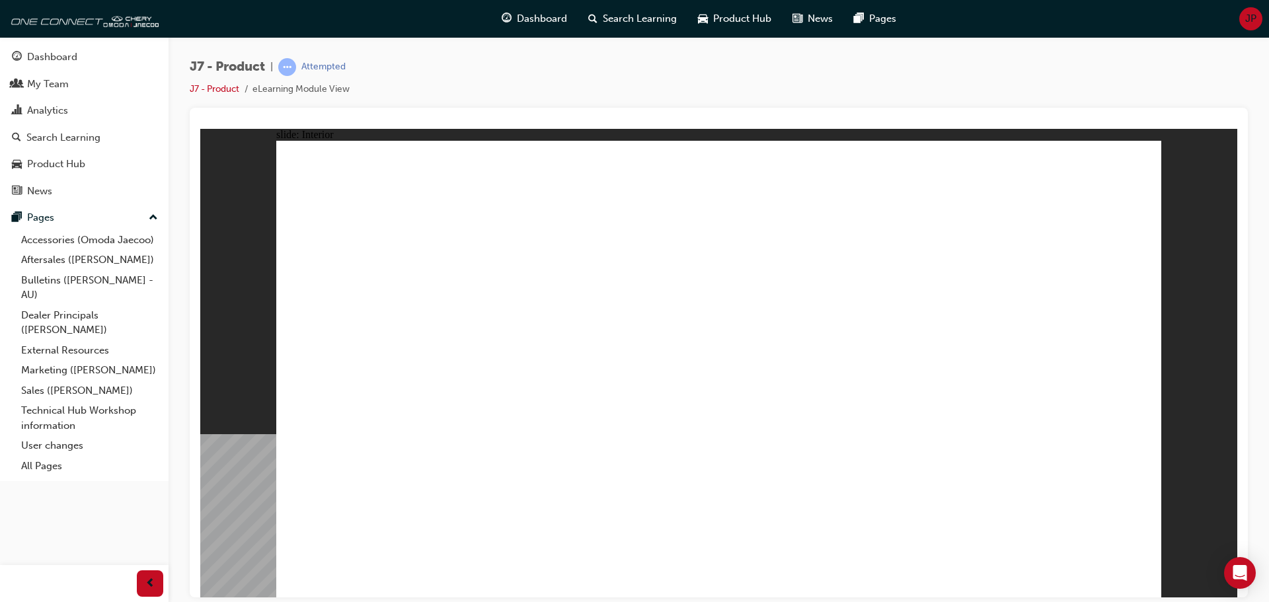
drag, startPoint x: 740, startPoint y: 455, endPoint x: 732, endPoint y: 457, distance: 8.8
drag, startPoint x: 722, startPoint y: 461, endPoint x: 711, endPoint y: 465, distance: 11.9
drag
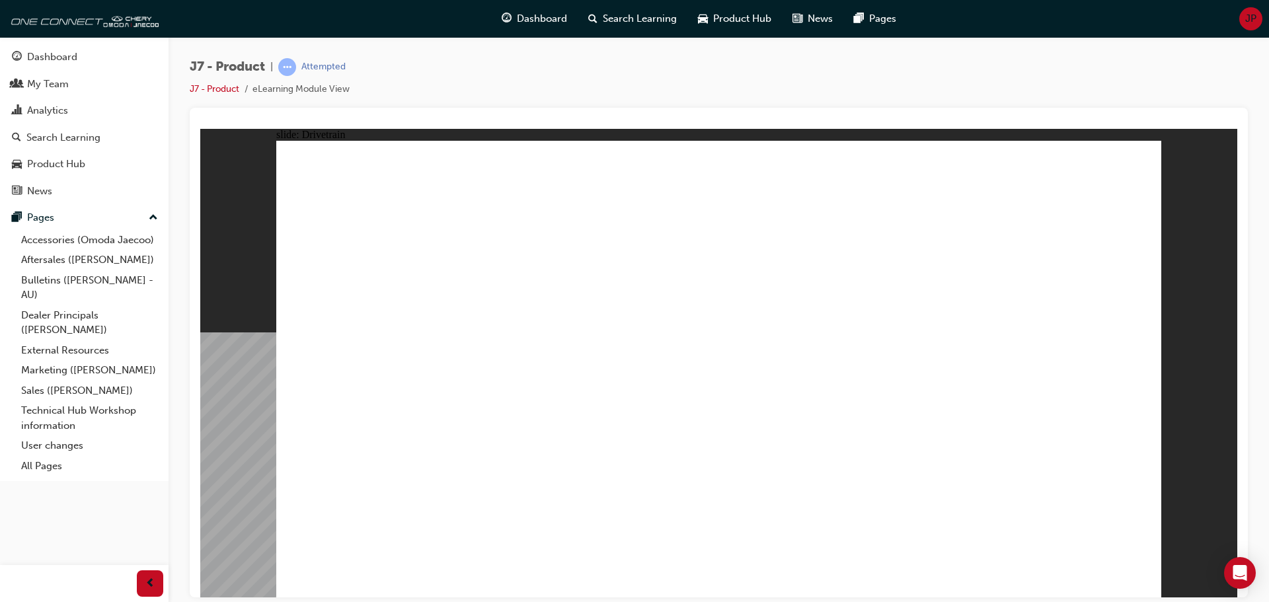
drag, startPoint x: 1072, startPoint y: 432, endPoint x: 816, endPoint y: 494, distance: 263.9
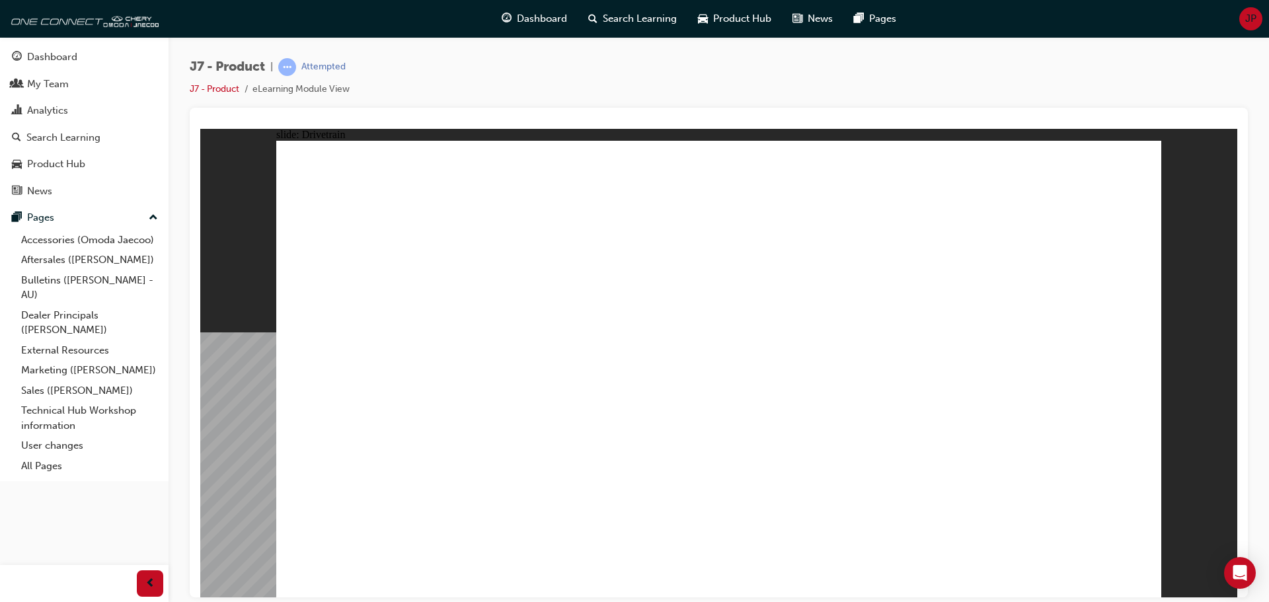
drag, startPoint x: 843, startPoint y: 520, endPoint x: 587, endPoint y: 492, distance: 257.4
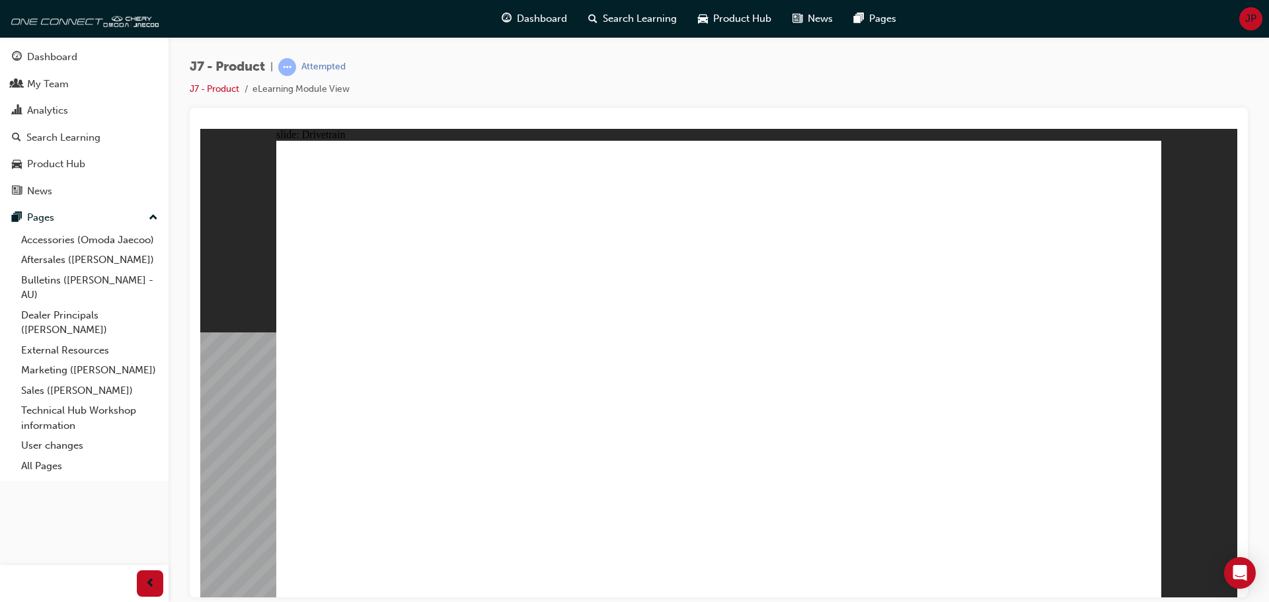
drag, startPoint x: 550, startPoint y: 496, endPoint x: 422, endPoint y: 512, distance: 128.6
drag, startPoint x: 422, startPoint y: 512, endPoint x: 625, endPoint y: 457, distance: 210.7
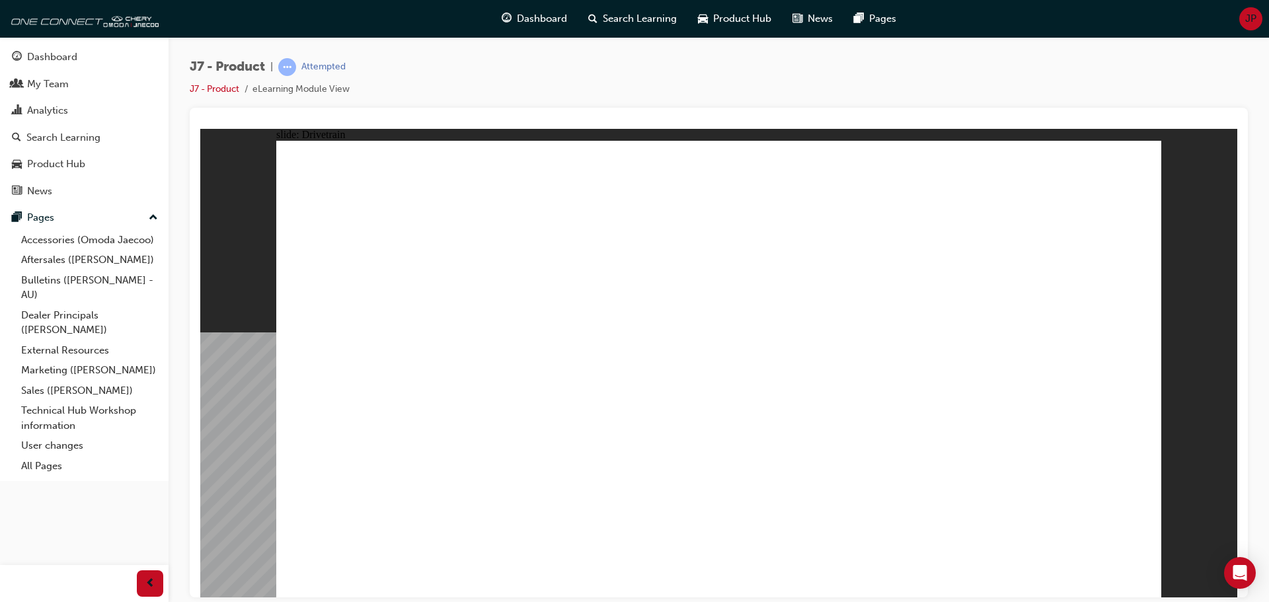
drag, startPoint x: 1049, startPoint y: 367, endPoint x: 1097, endPoint y: 204, distance: 170.3
drag, startPoint x: 751, startPoint y: 467, endPoint x: 866, endPoint y: 439, distance: 118.3
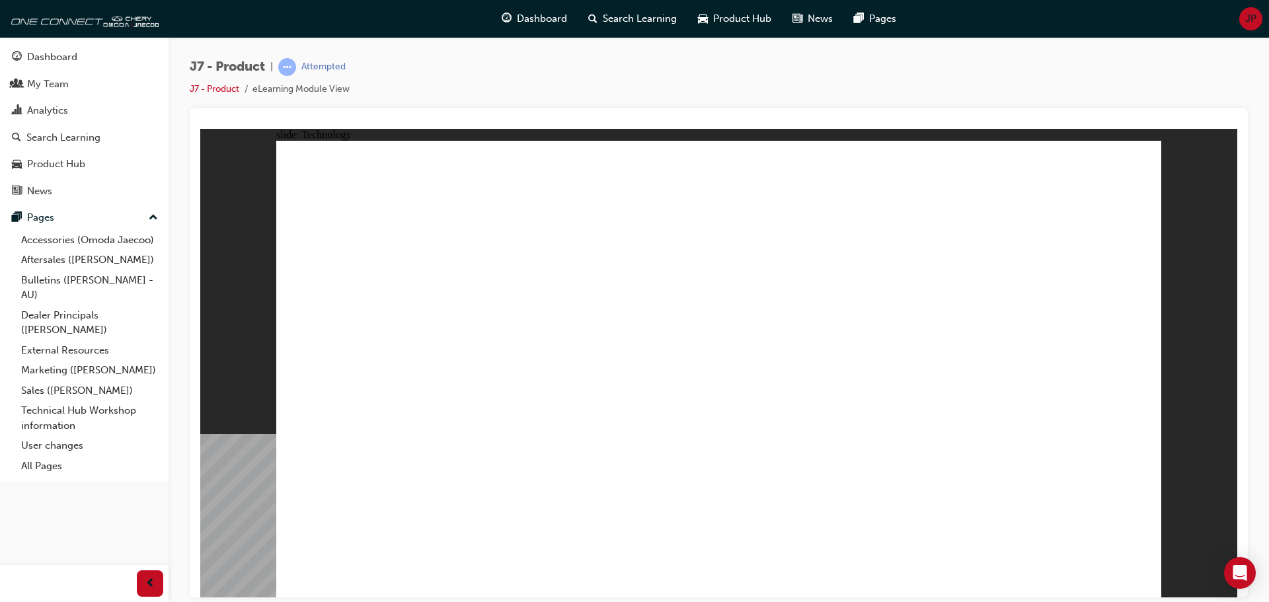
drag, startPoint x: 623, startPoint y: 454, endPoint x: 631, endPoint y: 333, distance: 121.9
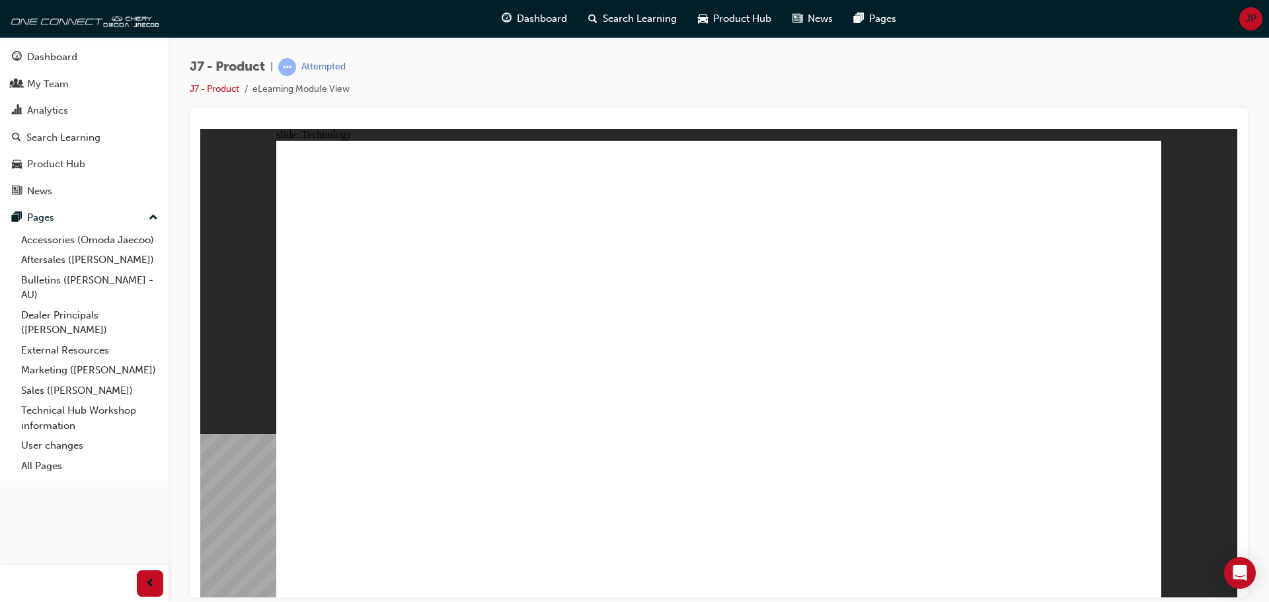
drag, startPoint x: 742, startPoint y: 383, endPoint x: 756, endPoint y: 381, distance: 13.5
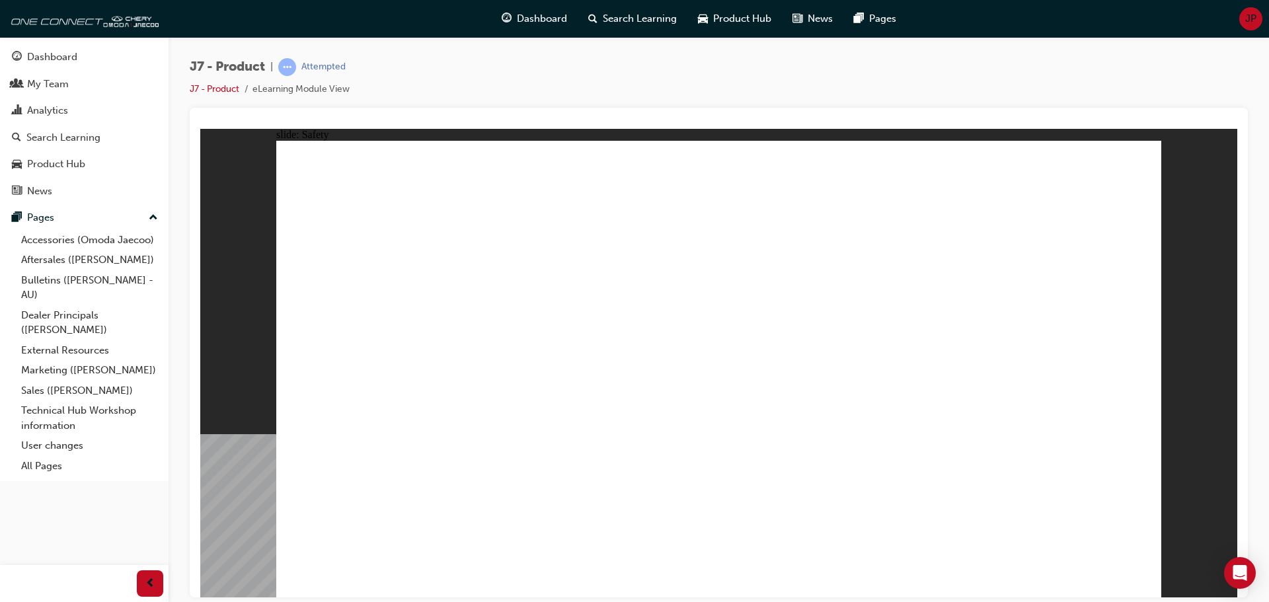
drag, startPoint x: 809, startPoint y: 445, endPoint x: 940, endPoint y: 453, distance: 131.1
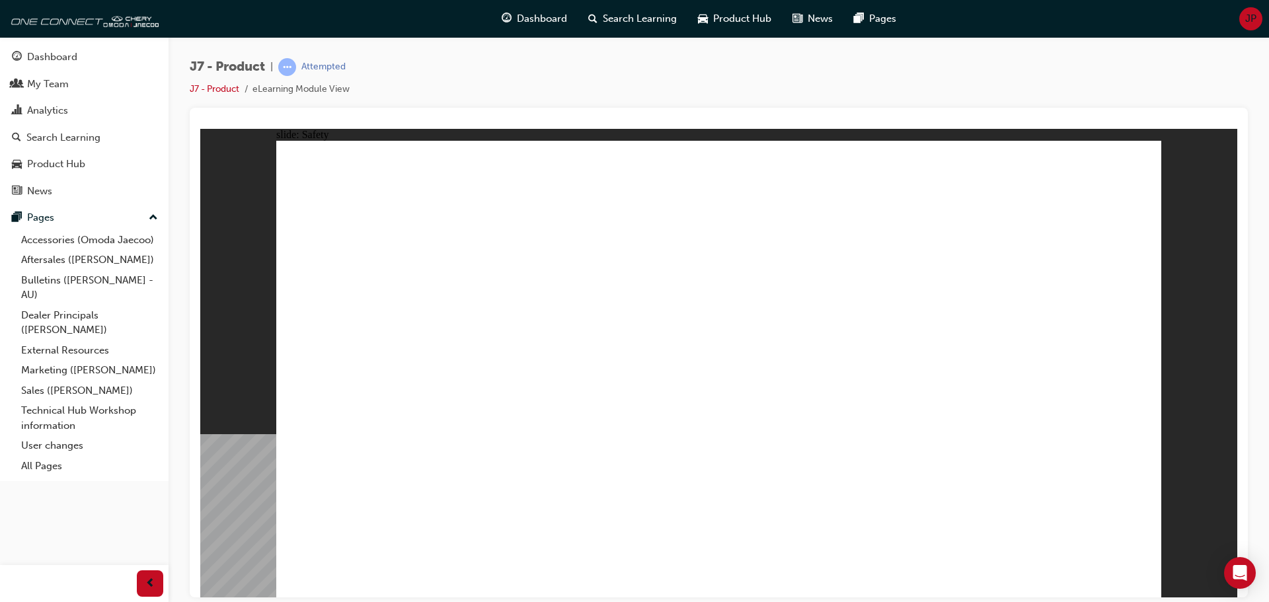
drag, startPoint x: 939, startPoint y: 458, endPoint x: 916, endPoint y: 447, distance: 25.7
drag, startPoint x: 912, startPoint y: 446, endPoint x: 946, endPoint y: 450, distance: 33.9
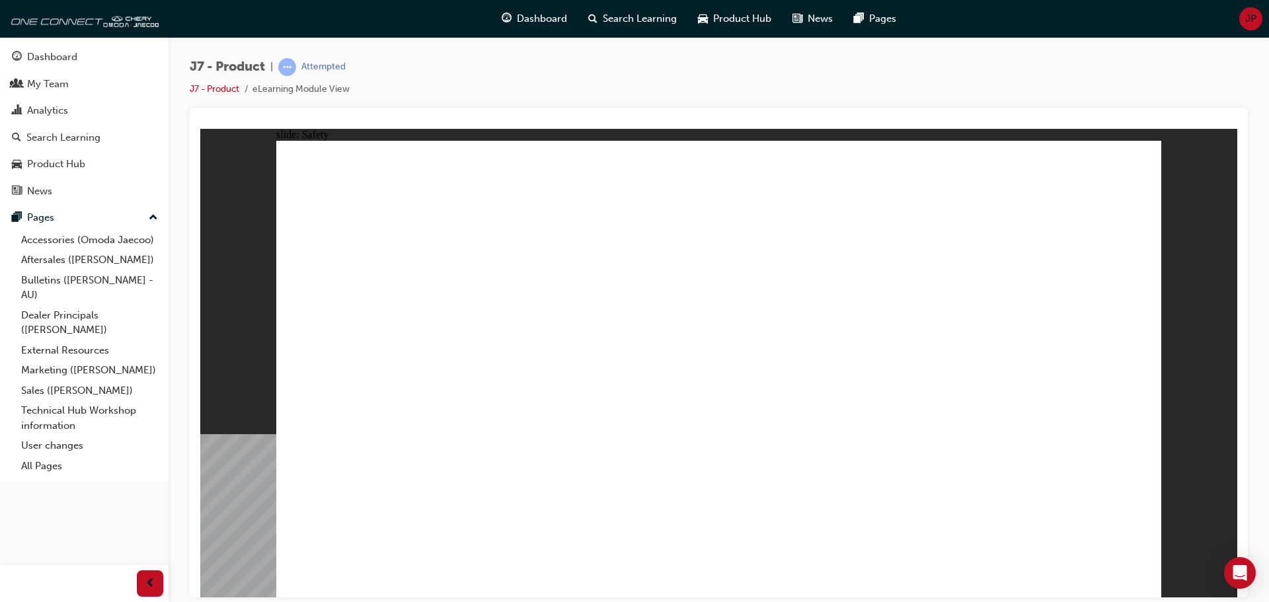
drag, startPoint x: 942, startPoint y: 458, endPoint x: 867, endPoint y: 428, distance: 81.0
drag, startPoint x: 866, startPoint y: 428, endPoint x: 921, endPoint y: 467, distance: 67.3
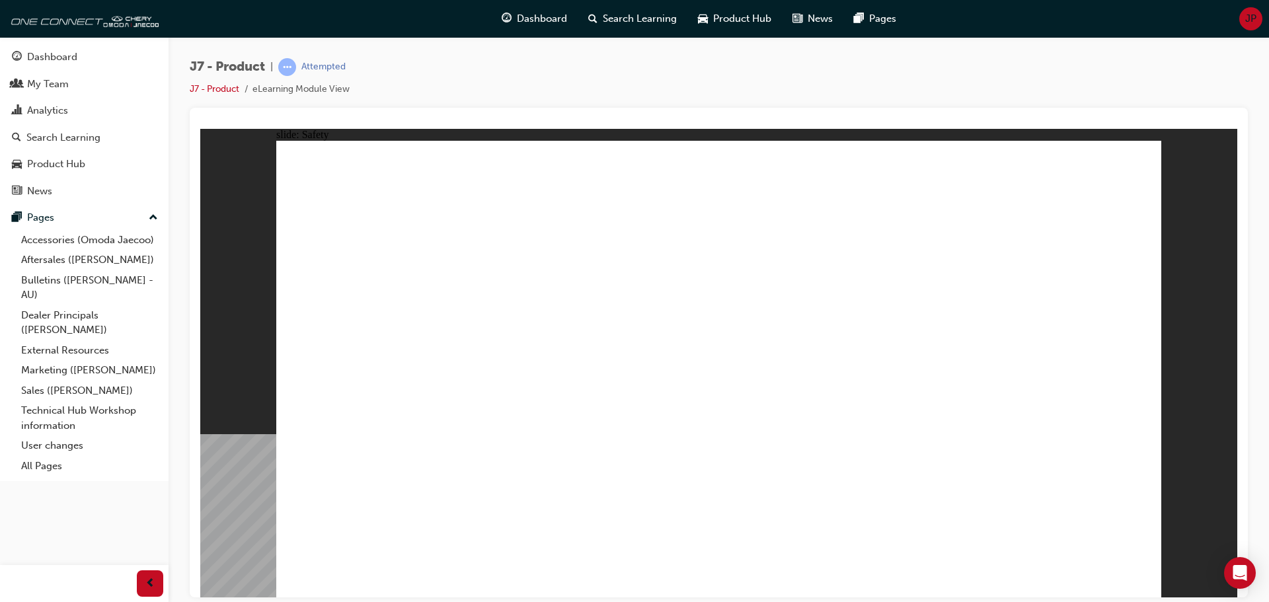
drag, startPoint x: 926, startPoint y: 478, endPoint x: 928, endPoint y: 489, distance: 11.4
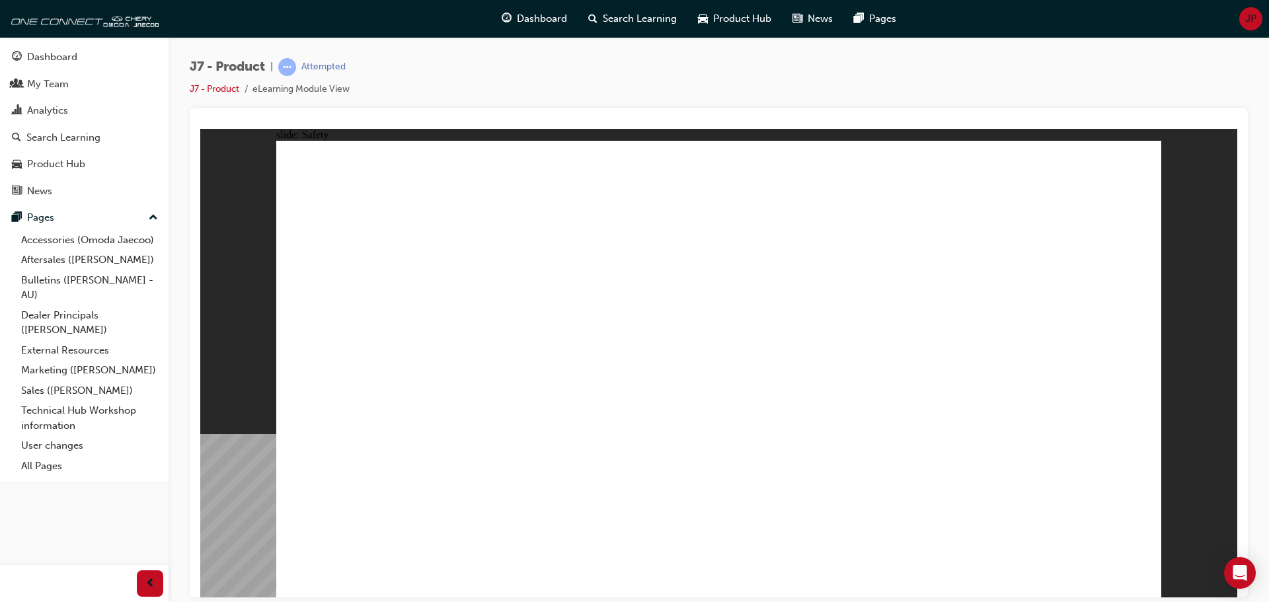
drag, startPoint x: 1094, startPoint y: 259, endPoint x: 1097, endPoint y: 352, distance: 93.3
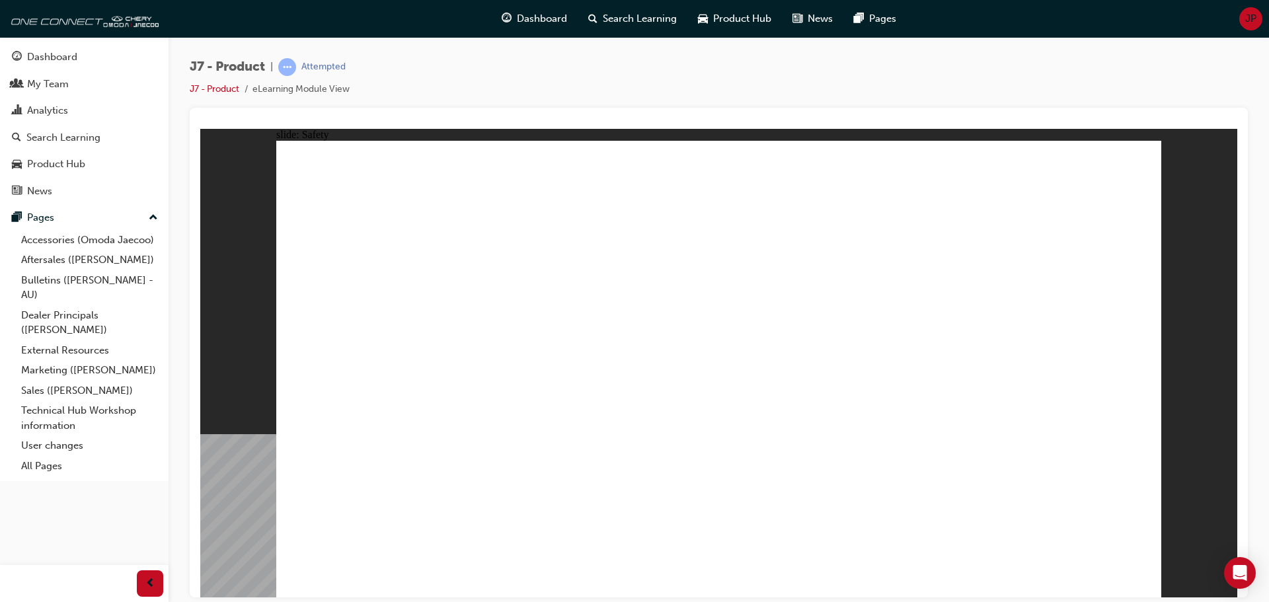
drag, startPoint x: 879, startPoint y: 450, endPoint x: 826, endPoint y: 420, distance: 60.7
drag, startPoint x: 826, startPoint y: 420, endPoint x: 830, endPoint y: 413, distance: 8.9
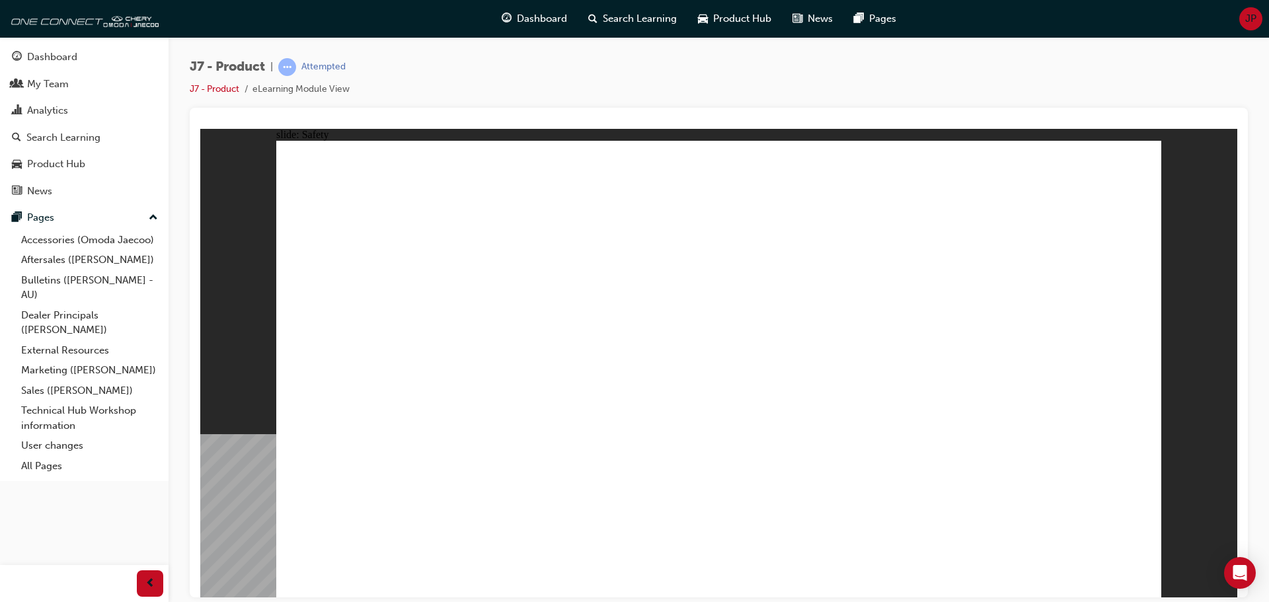
drag, startPoint x: 830, startPoint y: 413, endPoint x: 947, endPoint y: 452, distance: 123.3
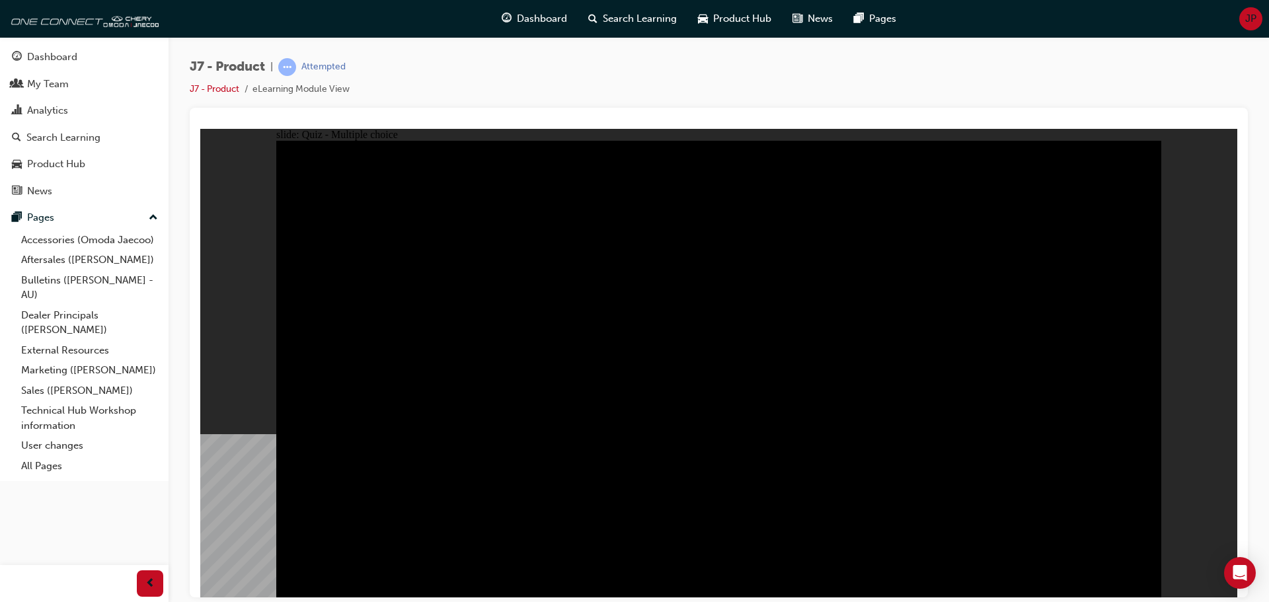
radio input "true"
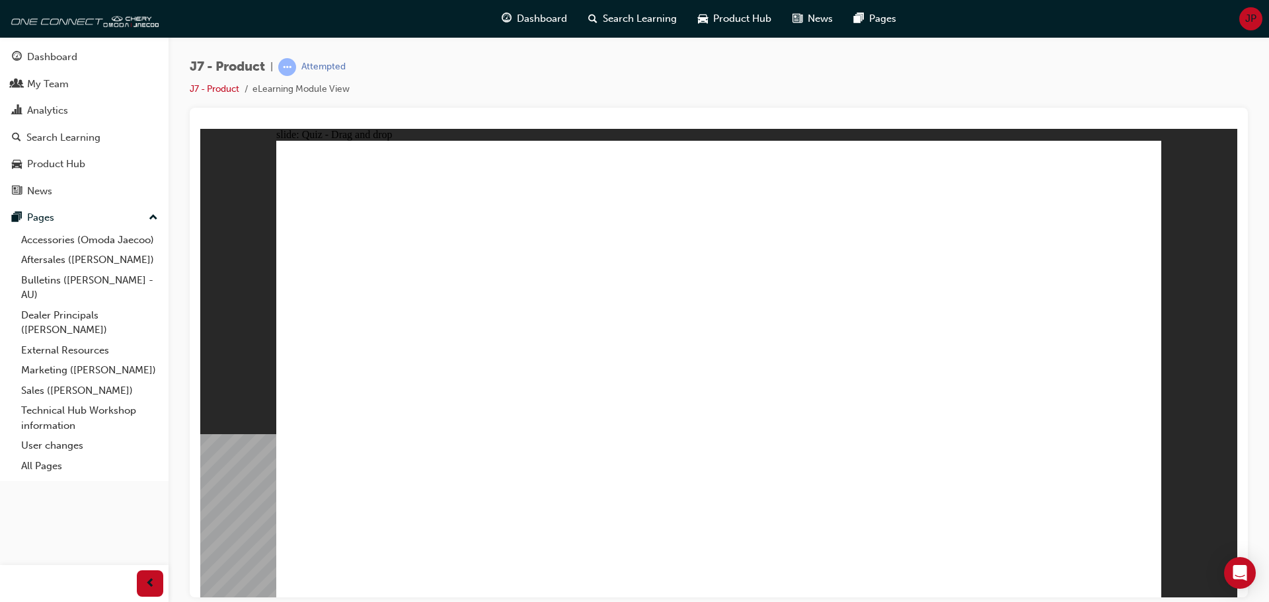
drag, startPoint x: 853, startPoint y: 282, endPoint x: 621, endPoint y: 398, distance: 259.9
drag, startPoint x: 990, startPoint y: 289, endPoint x: 1080, endPoint y: 388, distance: 134.3
drag, startPoint x: 709, startPoint y: 213, endPoint x: 727, endPoint y: 393, distance: 180.7
drag, startPoint x: 720, startPoint y: 411, endPoint x: 857, endPoint y: 412, distance: 137.5
drag, startPoint x: 916, startPoint y: 204, endPoint x: 896, endPoint y: 204, distance: 19.2
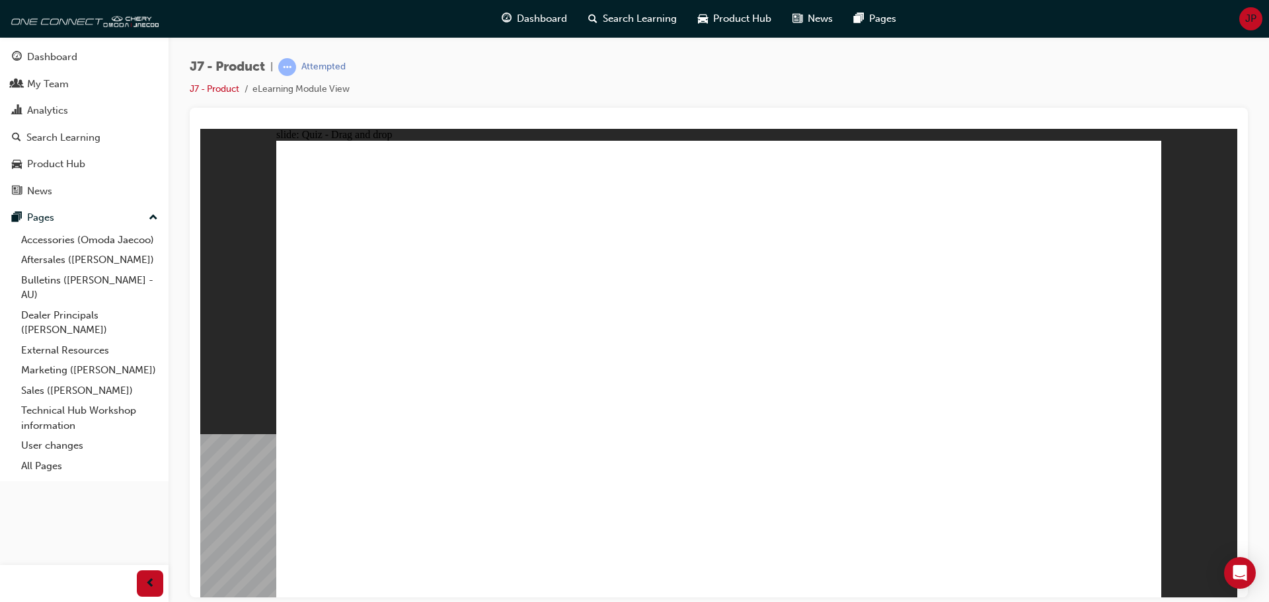
drag, startPoint x: 588, startPoint y: 413, endPoint x: 734, endPoint y: 405, distance: 145.6
drag, startPoint x: 910, startPoint y: 206, endPoint x: 588, endPoint y: 397, distance: 374.9
drag, startPoint x: 1025, startPoint y: 190, endPoint x: 355, endPoint y: 383, distance: 697.4
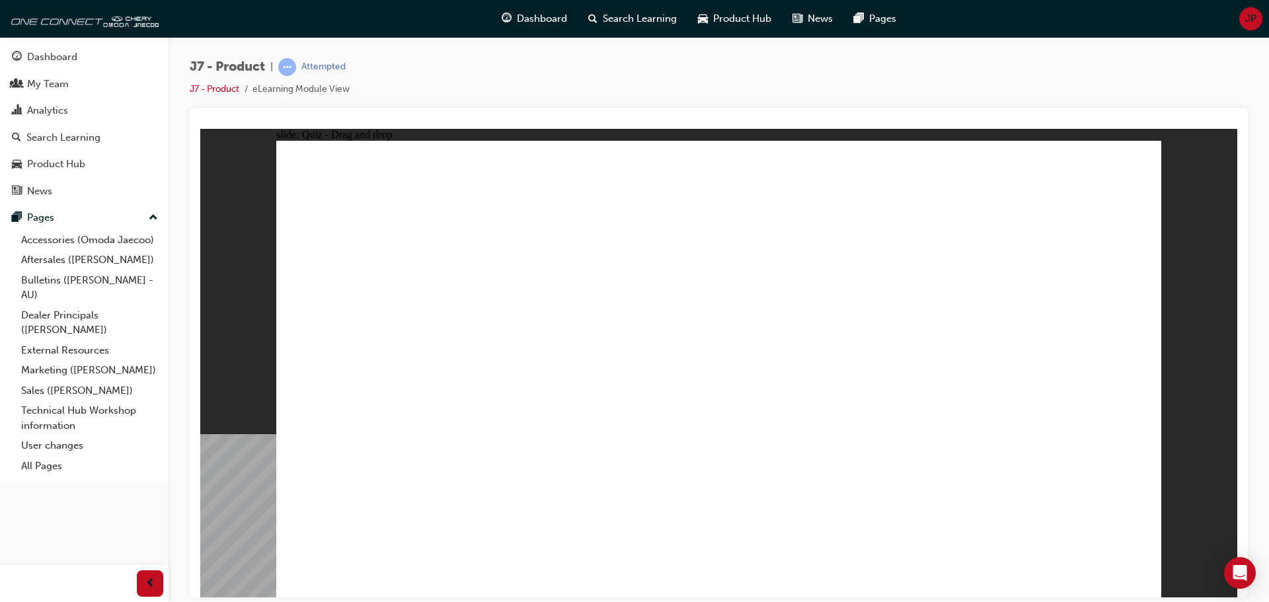
drag, startPoint x: 841, startPoint y: 199, endPoint x: 375, endPoint y: 381, distance: 500.5
drag, startPoint x: 768, startPoint y: 265, endPoint x: 738, endPoint y: 379, distance: 117.7
drag, startPoint x: 929, startPoint y: 282, endPoint x: 866, endPoint y: 382, distance: 118.5
drag, startPoint x: 1076, startPoint y: 206, endPoint x: 607, endPoint y: 337, distance: 487.3
drag, startPoint x: 706, startPoint y: 202, endPoint x: 1052, endPoint y: 393, distance: 394.7
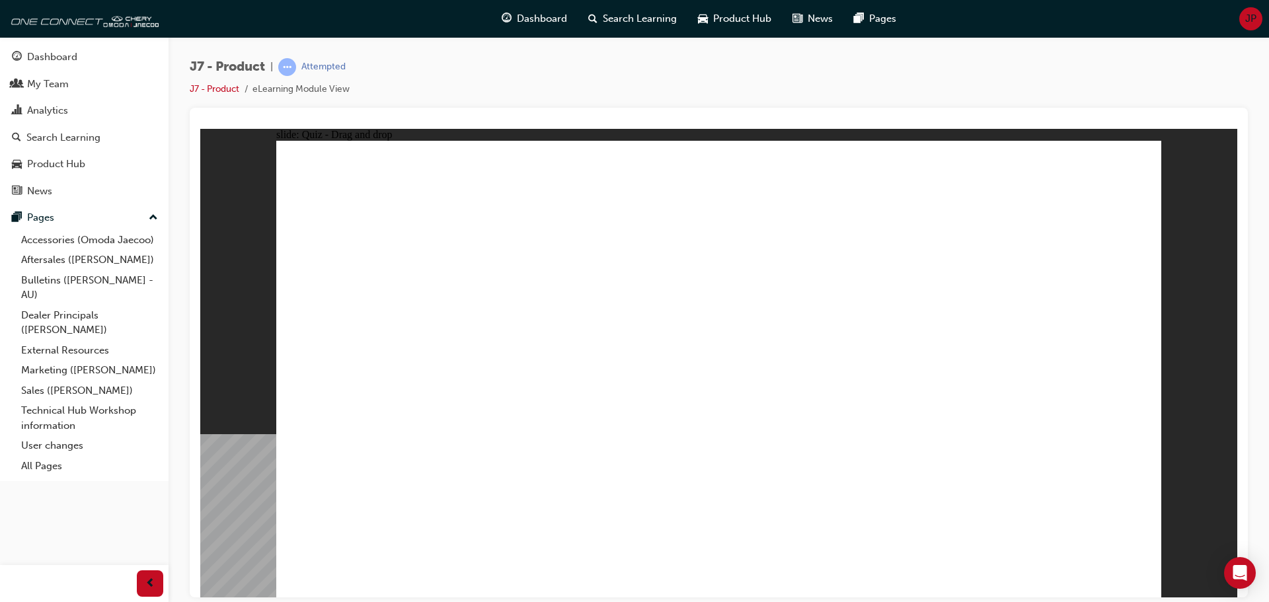
drag, startPoint x: 717, startPoint y: 389, endPoint x: 721, endPoint y: 265, distance: 123.7
drag, startPoint x: 586, startPoint y: 402, endPoint x: 718, endPoint y: 405, distance: 132.2
drag, startPoint x: 784, startPoint y: 294, endPoint x: 579, endPoint y: 407, distance: 233.7
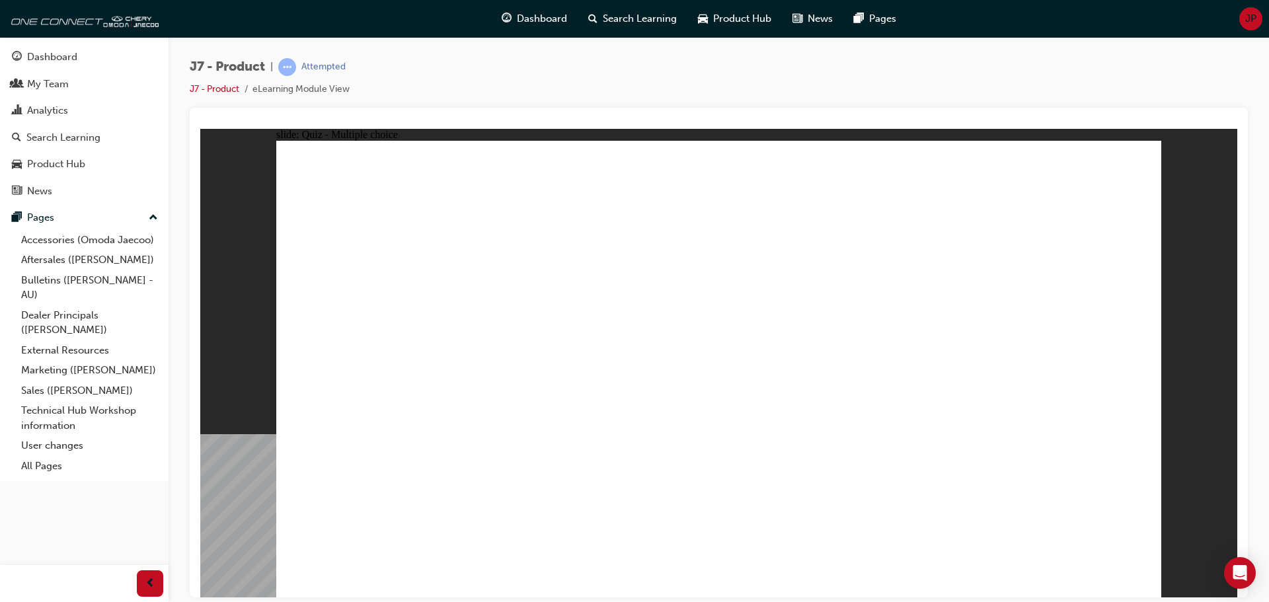
radio input "true"
drag, startPoint x: 779, startPoint y: 199, endPoint x: 877, endPoint y: 454, distance: 272.7
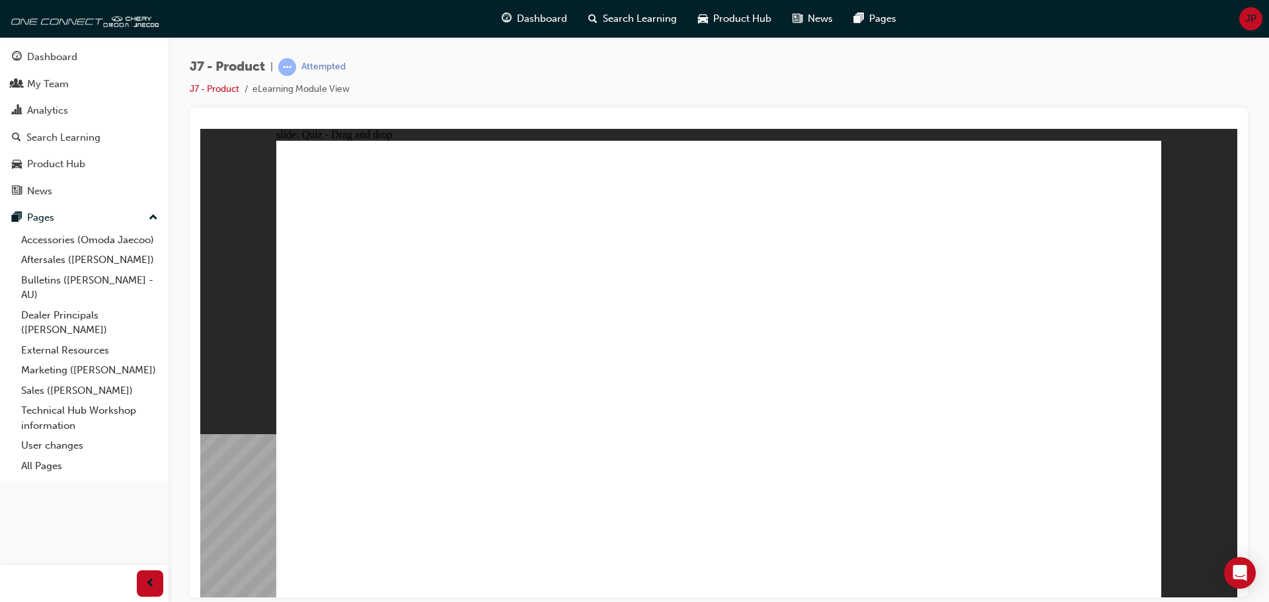
drag, startPoint x: 758, startPoint y: 227, endPoint x: 814, endPoint y: 465, distance: 244.7
drag, startPoint x: 875, startPoint y: 224, endPoint x: 757, endPoint y: 435, distance: 241.5
drag, startPoint x: 859, startPoint y: 180, endPoint x: 877, endPoint y: 413, distance: 232.7
drag, startPoint x: 833, startPoint y: 272, endPoint x: 795, endPoint y: 467, distance: 199.3
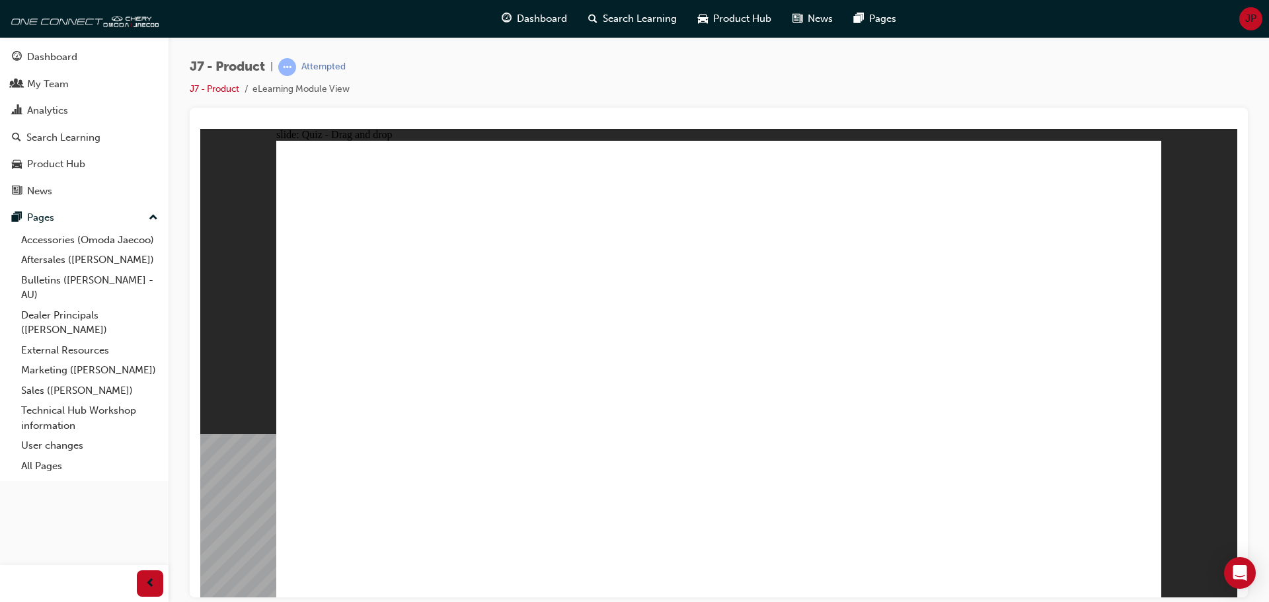
drag, startPoint x: 779, startPoint y: 204, endPoint x: 498, endPoint y: 413, distance: 350.1
drag, startPoint x: 939, startPoint y: 222, endPoint x: 720, endPoint y: 449, distance: 315.6
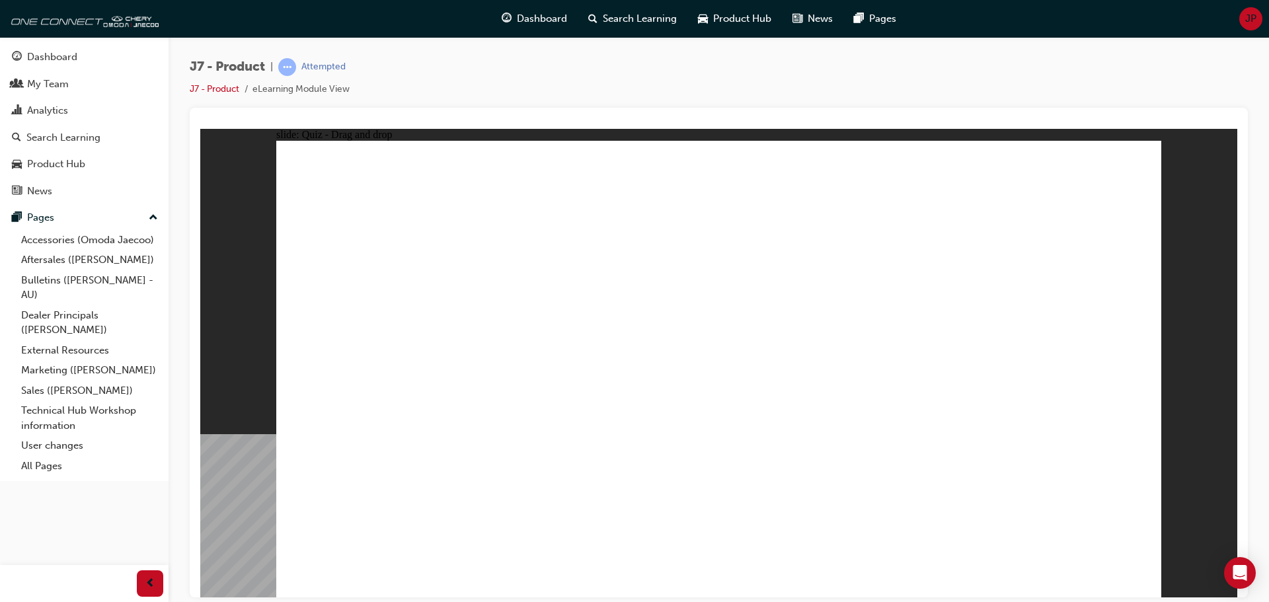
drag, startPoint x: 1046, startPoint y: 198, endPoint x: 883, endPoint y: 412, distance: 268.9
drag, startPoint x: 778, startPoint y: 202, endPoint x: 480, endPoint y: 409, distance: 362.5
drag, startPoint x: 873, startPoint y: 190, endPoint x: 559, endPoint y: 395, distance: 375.0
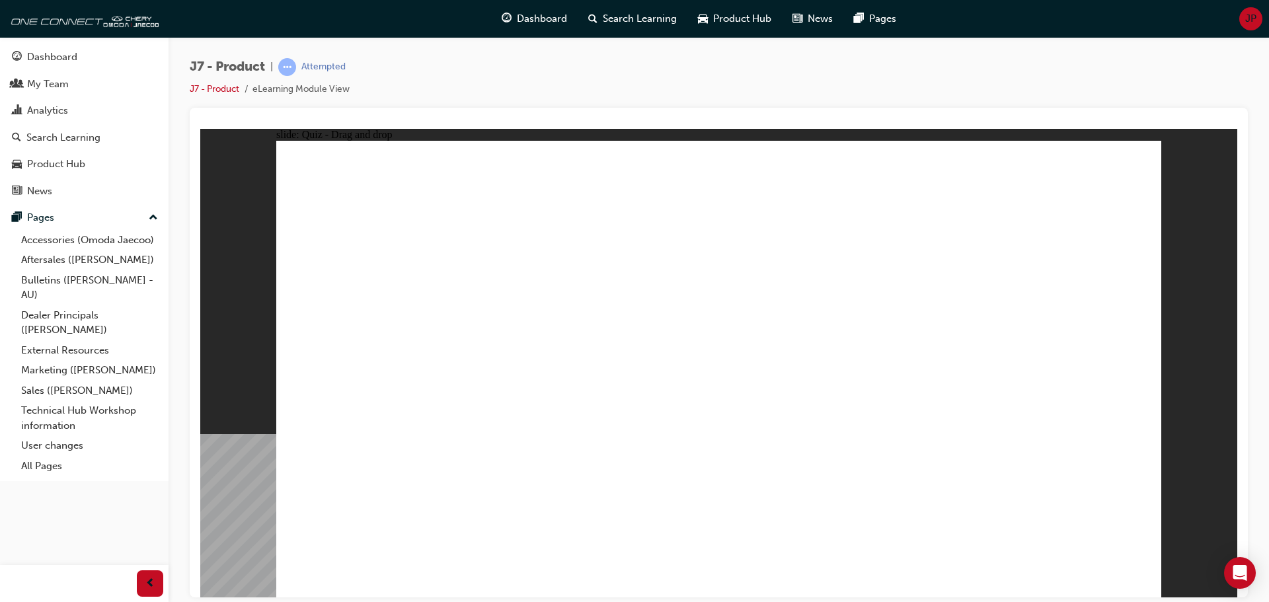
drag, startPoint x: 680, startPoint y: 184, endPoint x: 680, endPoint y: 175, distance: 9.3
drag, startPoint x: 689, startPoint y: 194, endPoint x: 752, endPoint y: 405, distance: 220.0
drag, startPoint x: 751, startPoint y: 196, endPoint x: 795, endPoint y: 415, distance: 223.3
drag, startPoint x: 865, startPoint y: 188, endPoint x: 828, endPoint y: 393, distance: 208.3
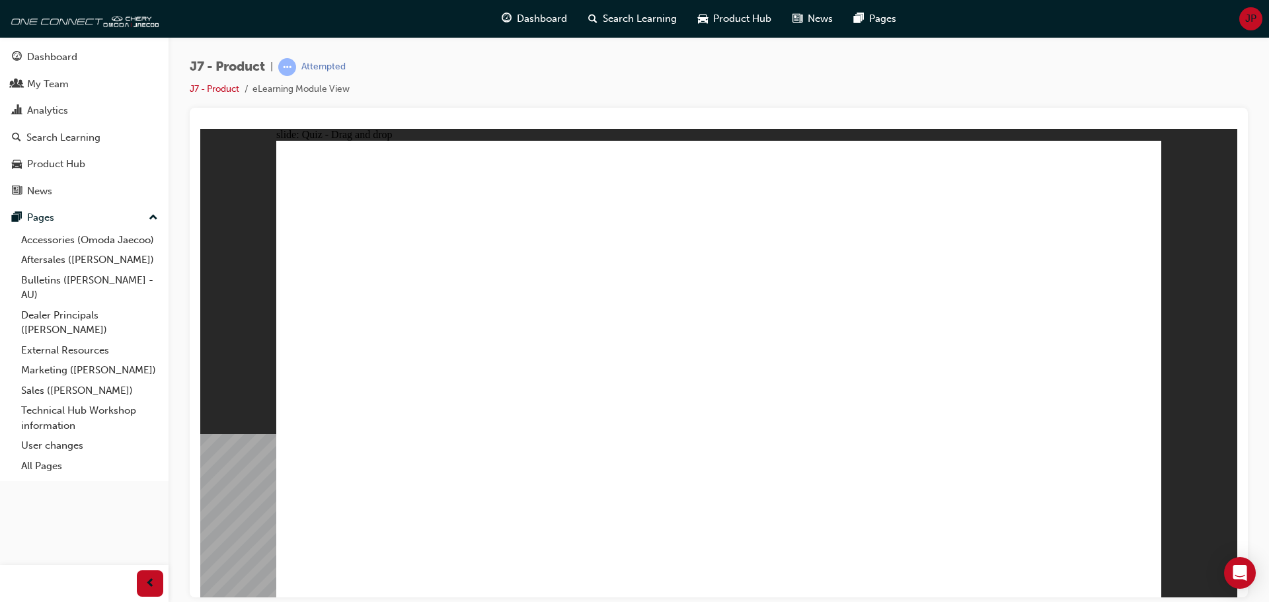
drag, startPoint x: 942, startPoint y: 192, endPoint x: 501, endPoint y: 403, distance: 488.8
drag, startPoint x: 1018, startPoint y: 184, endPoint x: 495, endPoint y: 391, distance: 562.8
drag, startPoint x: 1074, startPoint y: 215, endPoint x: 920, endPoint y: 394, distance: 236.3
drag, startPoint x: 887, startPoint y: 232, endPoint x: 493, endPoint y: 396, distance: 426.2
drag, startPoint x: 956, startPoint y: 236, endPoint x: 957, endPoint y: 398, distance: 162.0
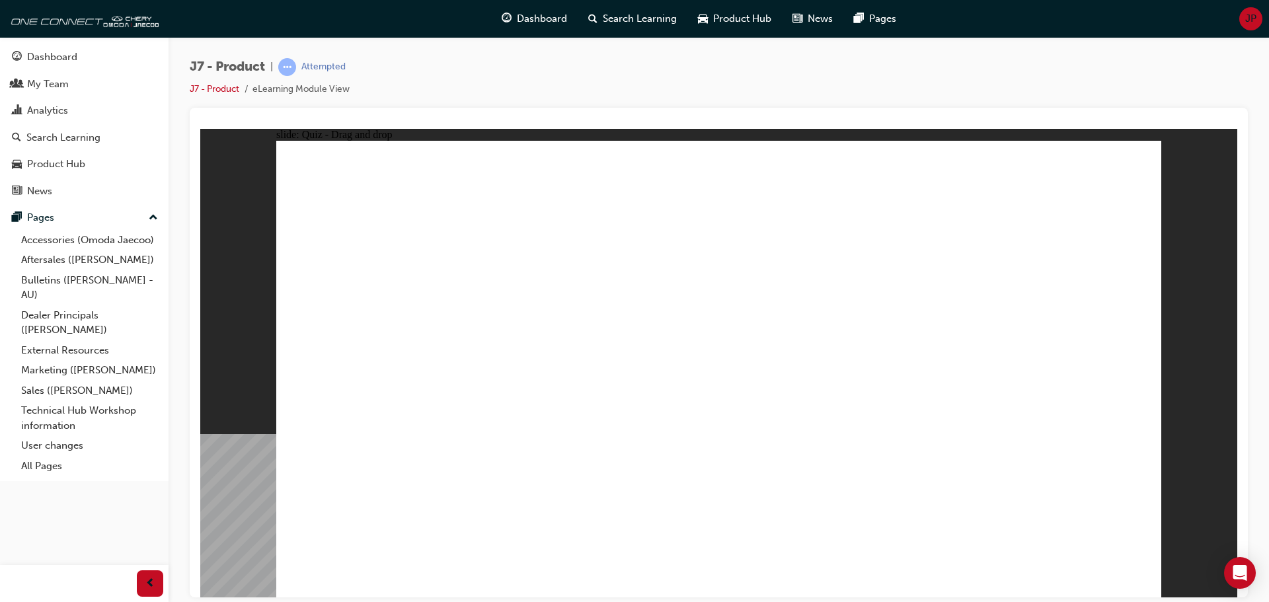
drag, startPoint x: 1007, startPoint y: 240, endPoint x: 545, endPoint y: 414, distance: 493.7
drag, startPoint x: 823, startPoint y: 196, endPoint x: 615, endPoint y: 403, distance: 293.6
drag, startPoint x: 811, startPoint y: 249, endPoint x: 756, endPoint y: 436, distance: 195.4
drag, startPoint x: 754, startPoint y: 234, endPoint x: 406, endPoint y: 456, distance: 412.6
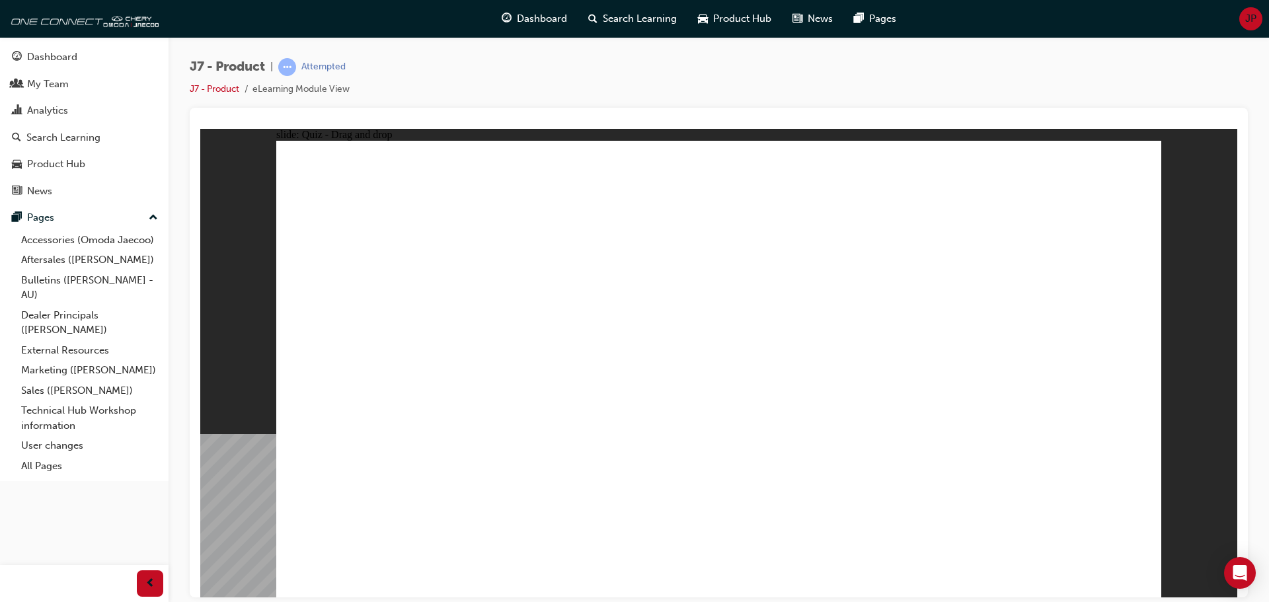
drag, startPoint x: 677, startPoint y: 235, endPoint x: 789, endPoint y: 444, distance: 237.5
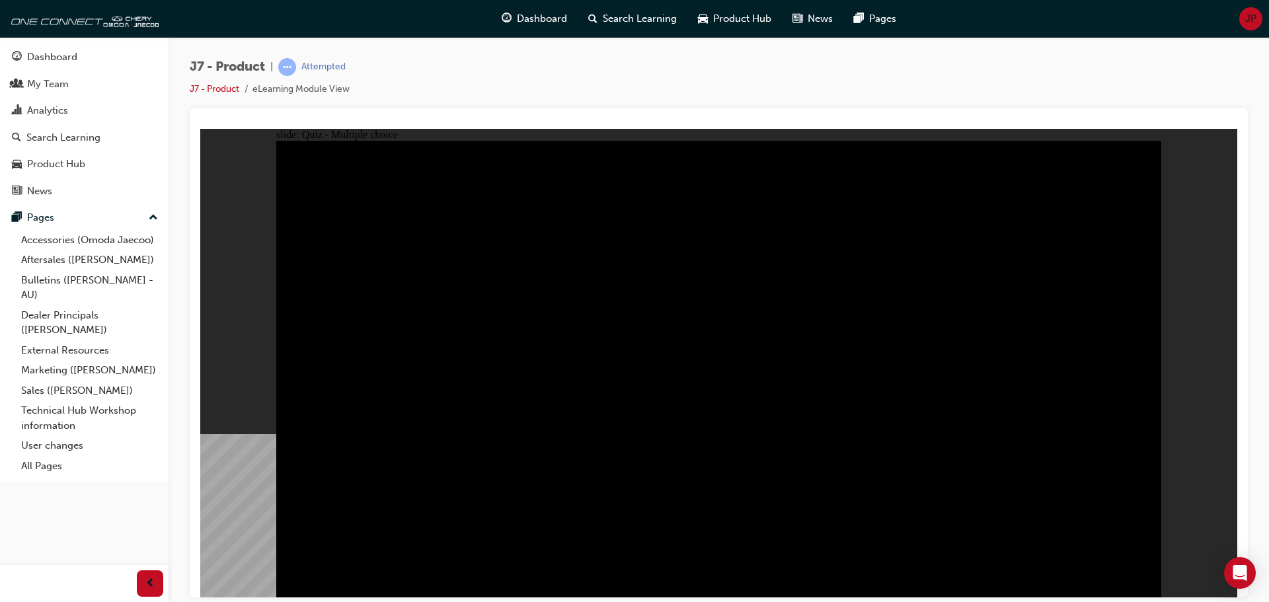
radio input "true"
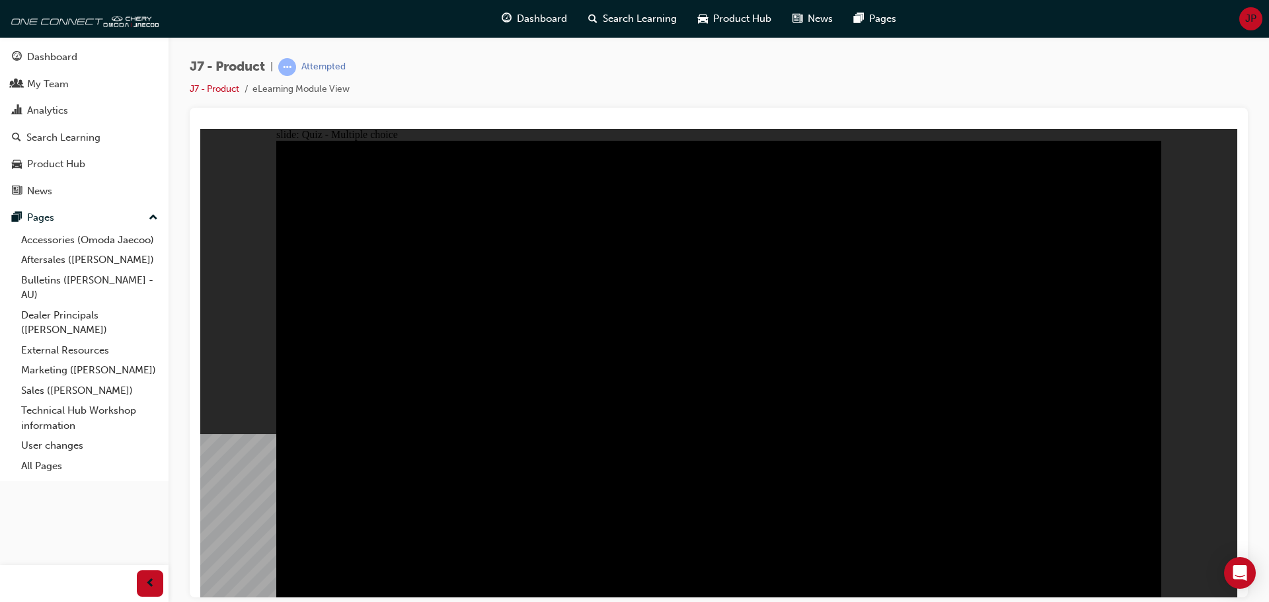
radio input "true"
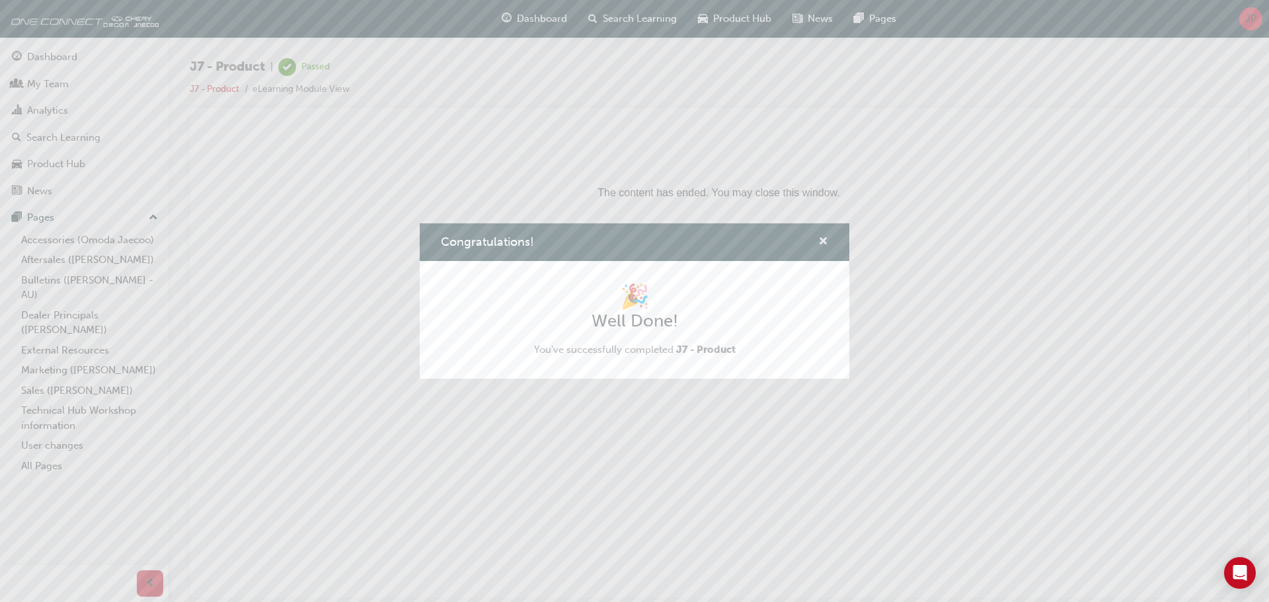
click at [824, 237] on span "cross-icon" at bounding box center [823, 243] width 10 height 12
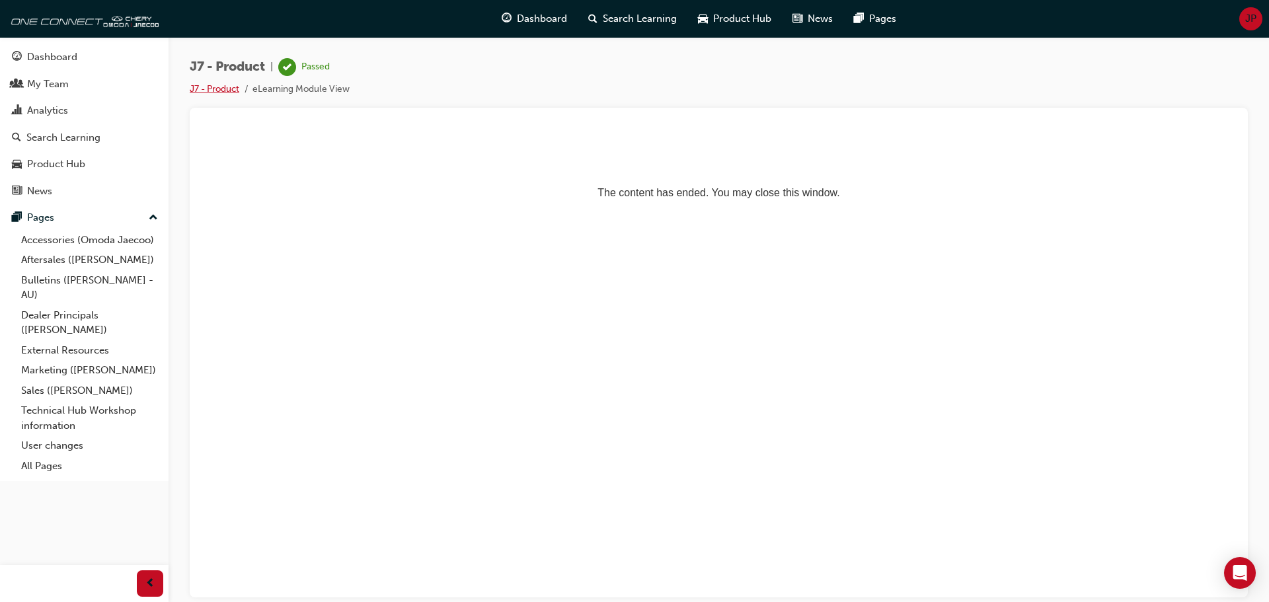
click at [218, 91] on link "J7 - Product" at bounding box center [215, 88] width 50 height 11
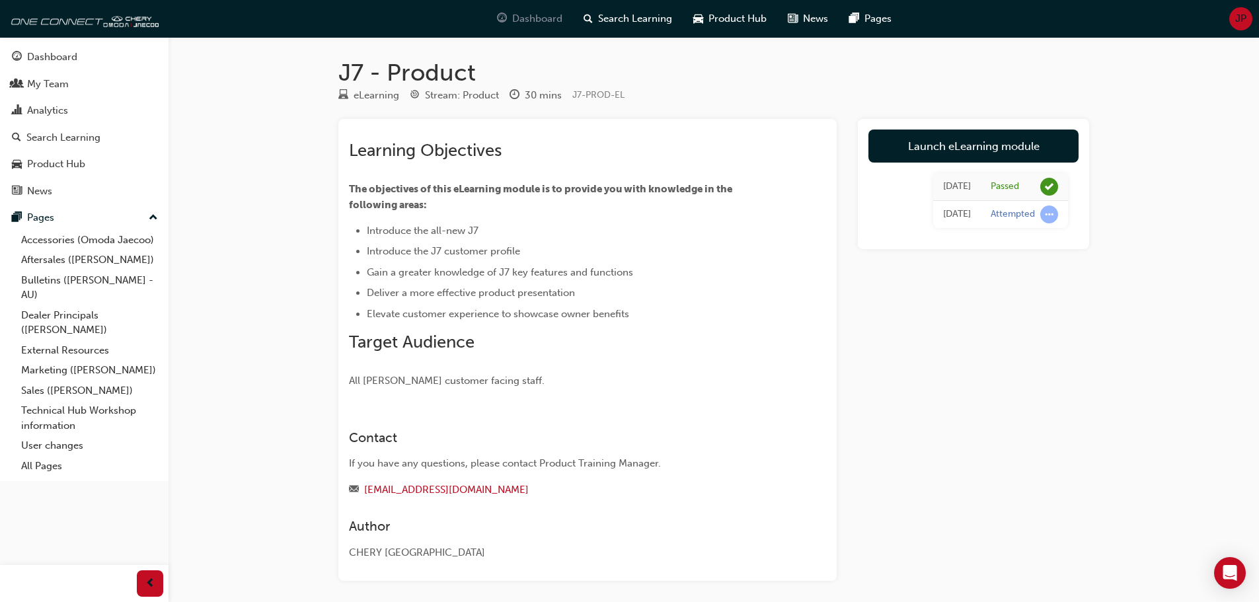
click at [513, 19] on span "Dashboard" at bounding box center [537, 18] width 50 height 15
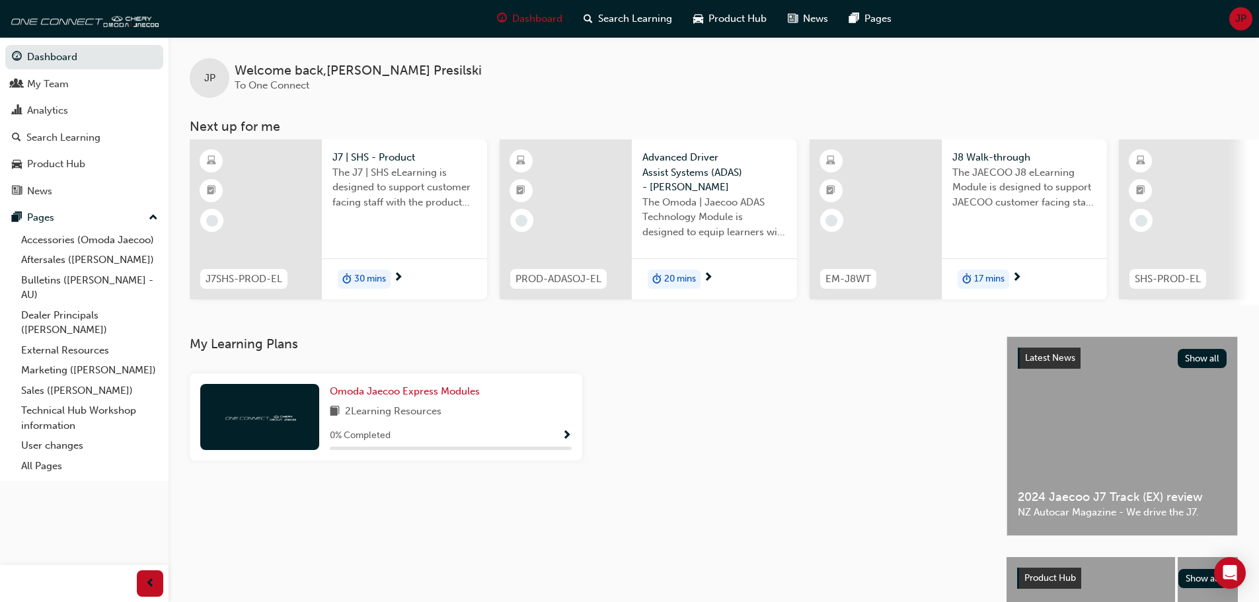
click at [377, 188] on span "The J7 | SHS eLearning is designed to support customer facing staff with the pr…" at bounding box center [405, 187] width 144 height 45
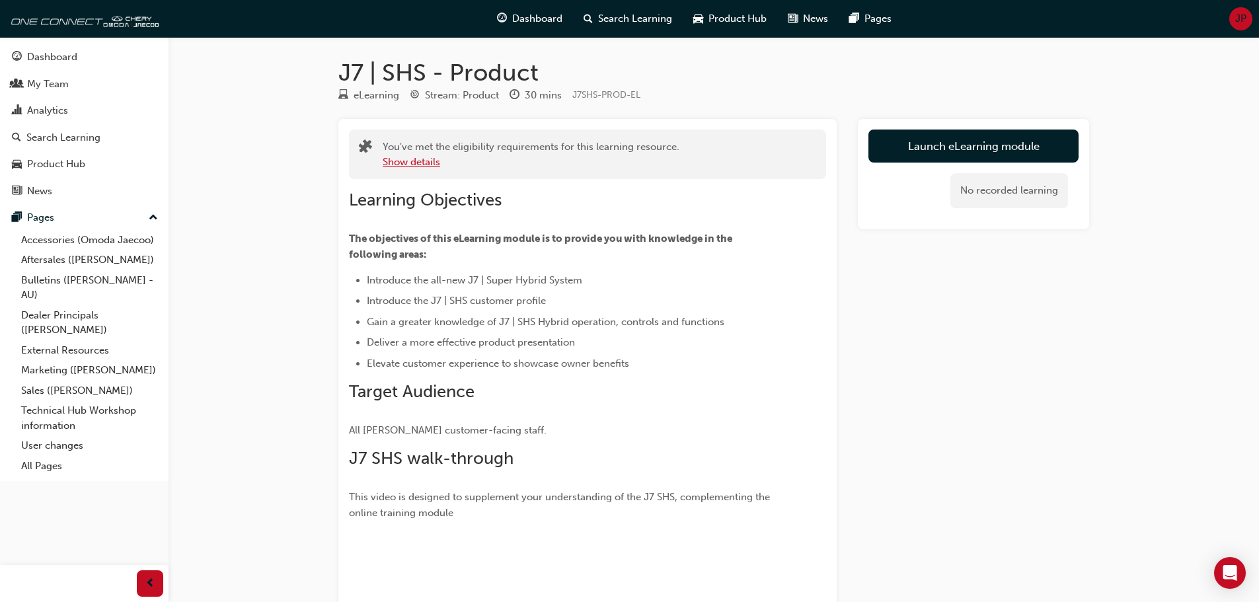
click at [434, 161] on button "Show details" at bounding box center [412, 162] width 58 height 15
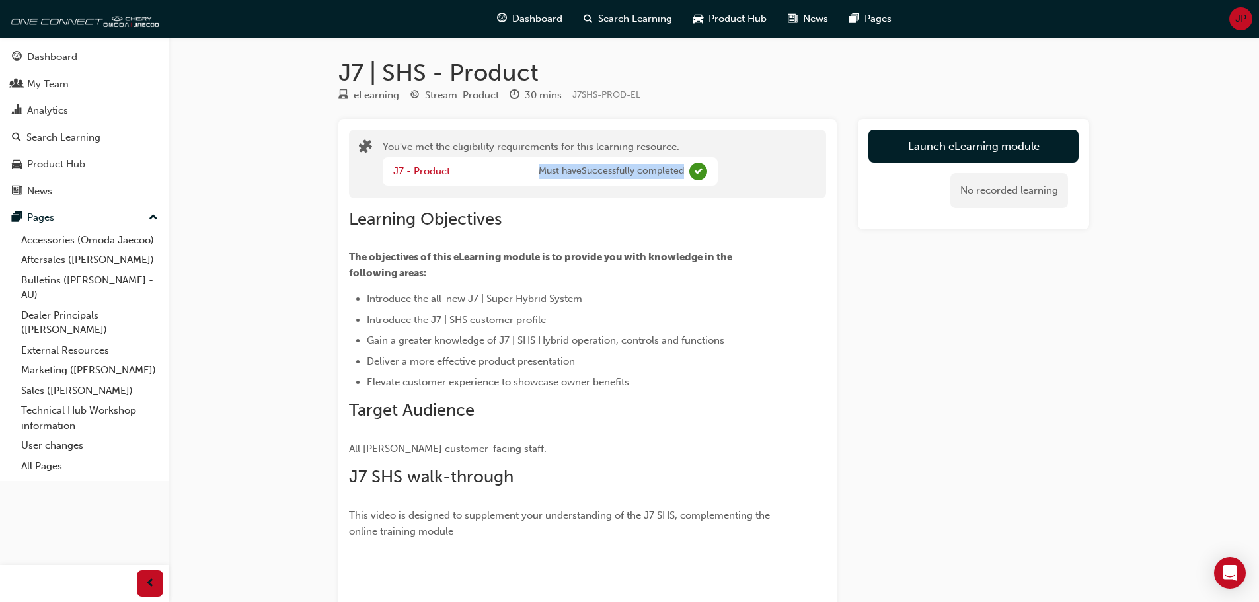
drag, startPoint x: 715, startPoint y: 172, endPoint x: 527, endPoint y: 172, distance: 188.4
click at [528, 172] on div "J7 - Product Must have Successfully completed" at bounding box center [550, 171] width 335 height 28
click at [527, 172] on div "J7 - Product" at bounding box center [465, 171] width 145 height 15
drag, startPoint x: 528, startPoint y: 166, endPoint x: 694, endPoint y: 178, distance: 167.1
click at [690, 180] on div "J7 - Product Must have Successfully completed" at bounding box center [550, 171] width 335 height 28
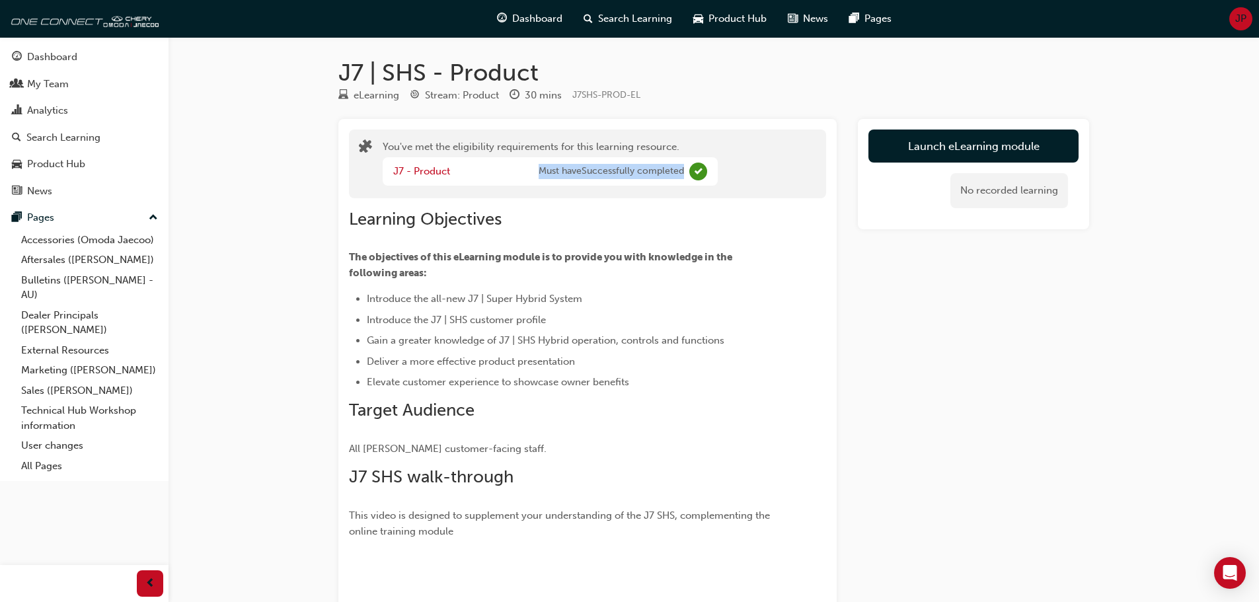
click at [707, 174] on div at bounding box center [699, 172] width 18 height 18
drag, startPoint x: 709, startPoint y: 174, endPoint x: 425, endPoint y: 134, distance: 286.4
click at [425, 134] on div "You've met the eligibility requirements for this learning resource. J7 - Produc…" at bounding box center [587, 164] width 477 height 69
drag, startPoint x: 638, startPoint y: 96, endPoint x: 381, endPoint y: 102, distance: 257.2
click at [382, 102] on div "eLearning Stream: Product 30 mins J7SHS-PROD-EL" at bounding box center [713, 98] width 751 height 22
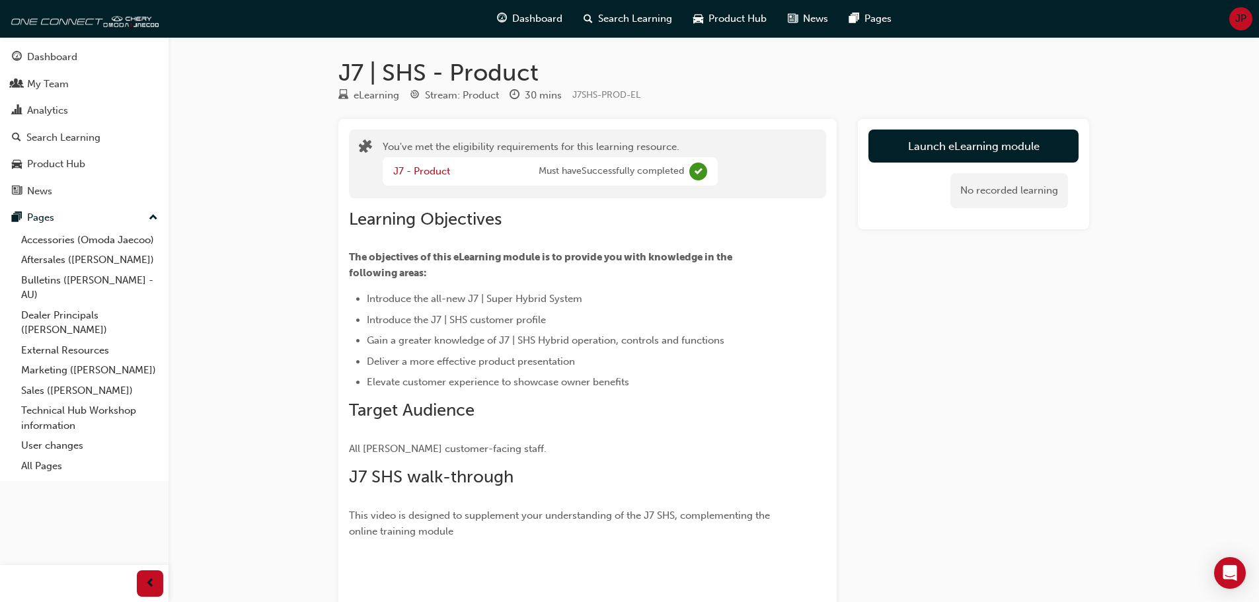
click at [356, 81] on h1 "J7 | SHS - Product" at bounding box center [713, 72] width 751 height 29
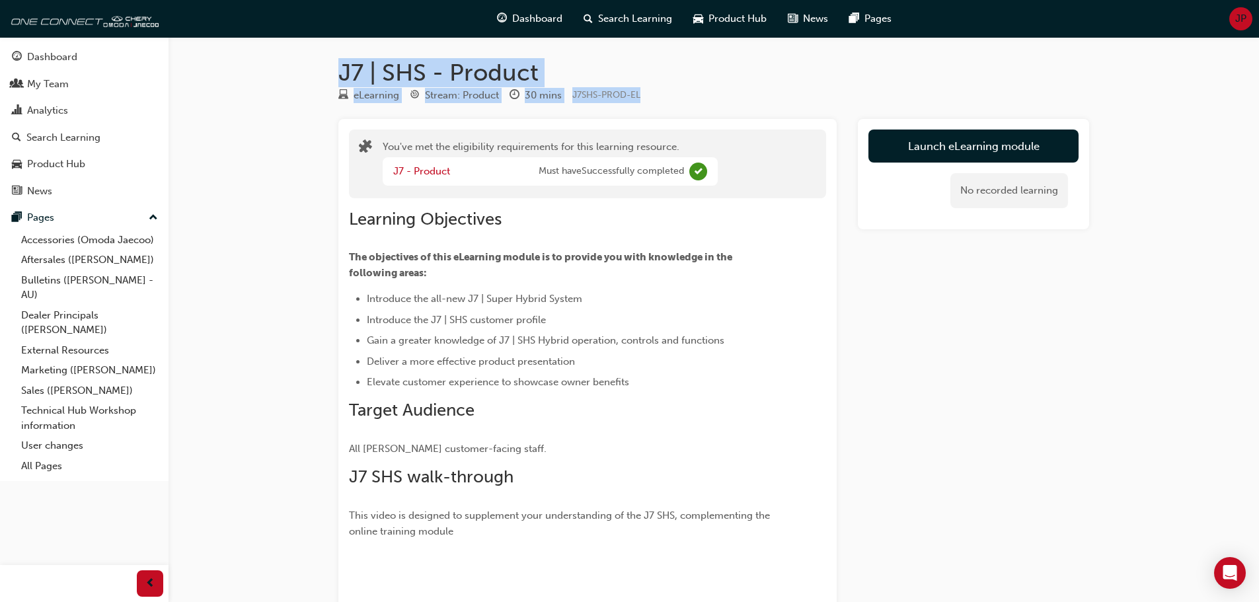
drag, startPoint x: 342, startPoint y: 63, endPoint x: 684, endPoint y: 97, distance: 343.4
click at [682, 102] on div "J7 | SHS - Product eLearning Stream: Product 30 mins J7SHS-PROD-EL You've met t…" at bounding box center [713, 545] width 793 height 974
click at [686, 69] on h1 "J7 | SHS - Product" at bounding box center [713, 72] width 751 height 29
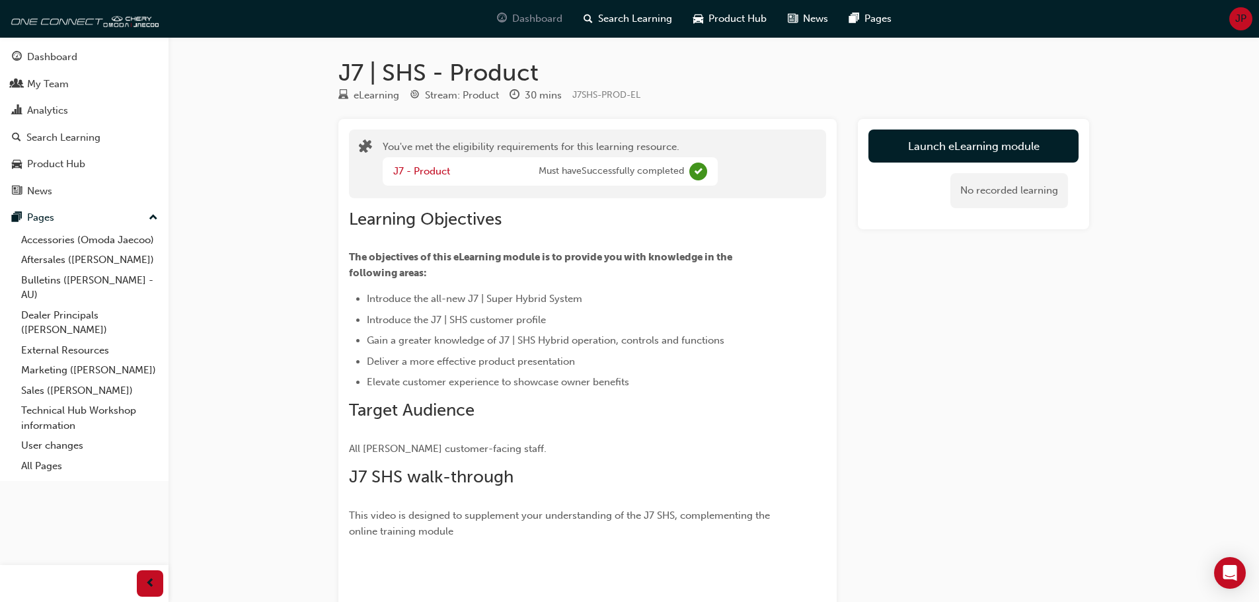
click at [514, 19] on span "Dashboard" at bounding box center [537, 18] width 50 height 15
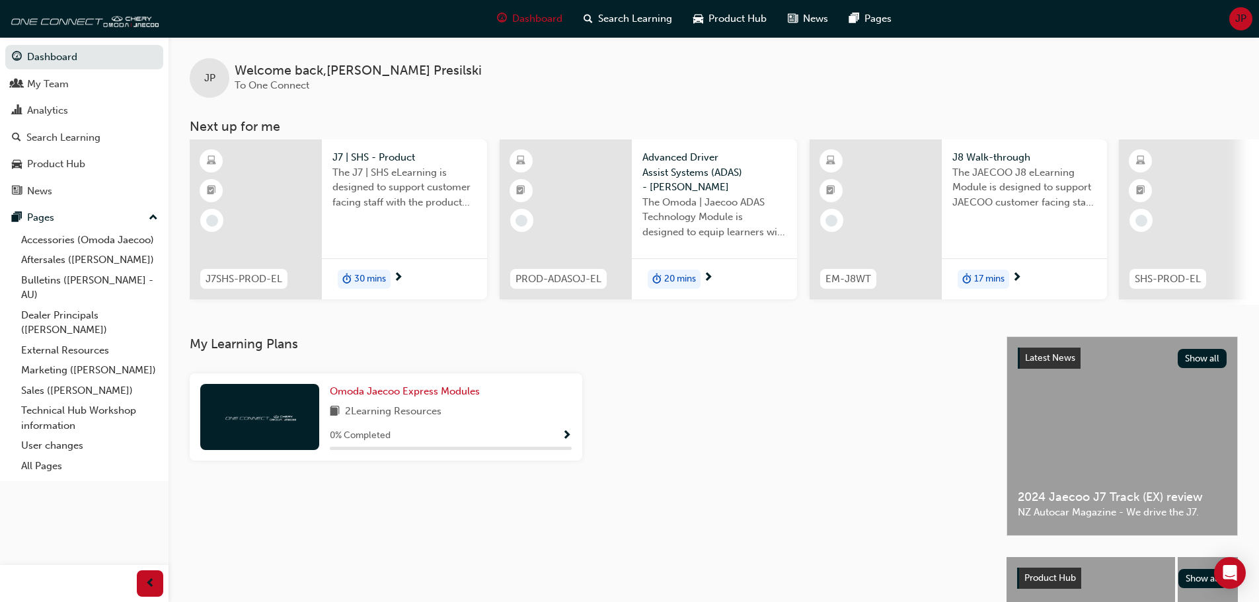
drag, startPoint x: 557, startPoint y: 439, endPoint x: 568, endPoint y: 440, distance: 11.3
click at [557, 439] on div "0 % Completed" at bounding box center [451, 436] width 242 height 17
click at [569, 441] on span "Show Progress" at bounding box center [567, 436] width 10 height 12
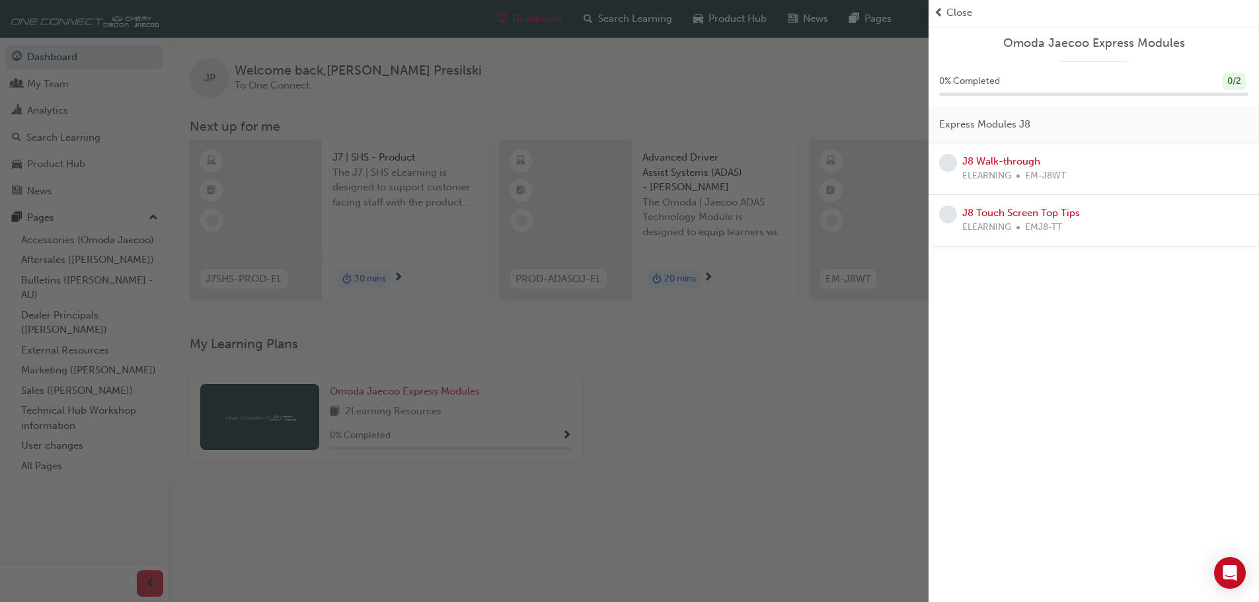
click at [945, 15] on div "Close" at bounding box center [1094, 12] width 320 height 15
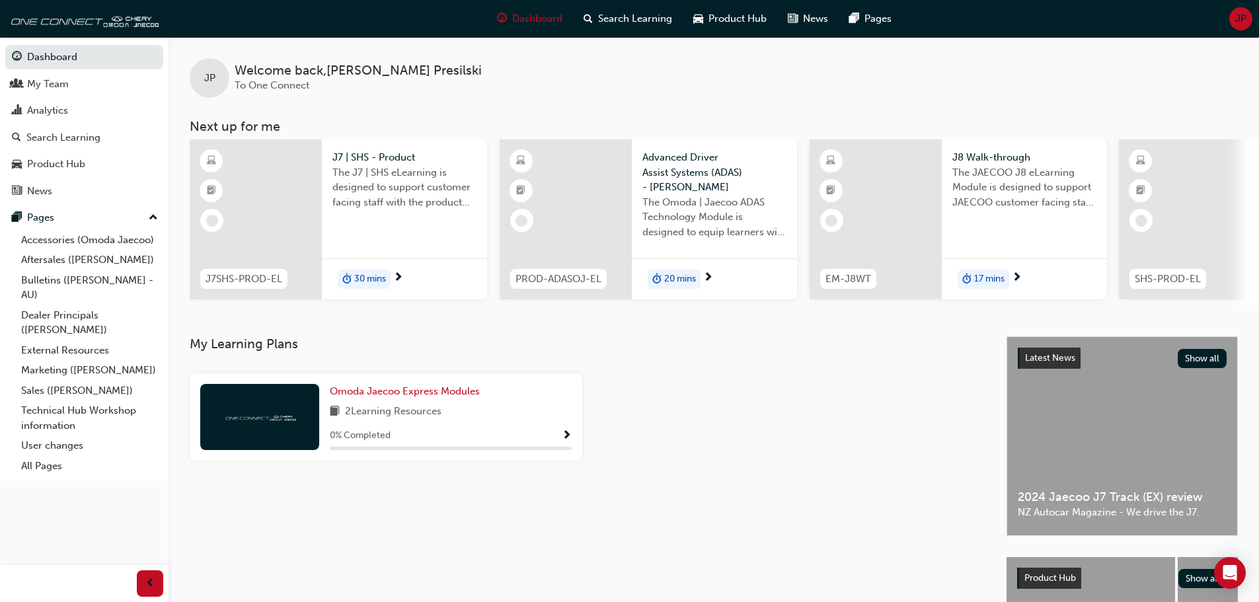
click at [364, 280] on span "30 mins" at bounding box center [370, 279] width 32 height 15
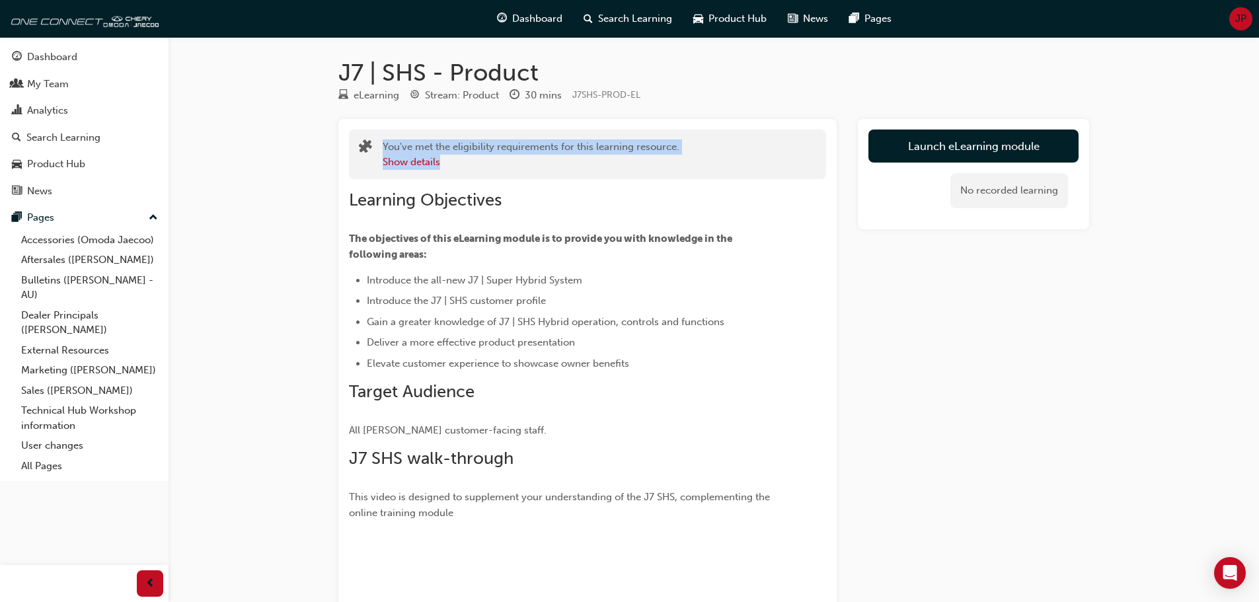
drag, startPoint x: 518, startPoint y: 167, endPoint x: 350, endPoint y: 108, distance: 178.6
click at [350, 108] on div "J7 | SHS - Product eLearning Stream: Product 30 mins J7SHS-PROD-EL You've met t…" at bounding box center [713, 535] width 793 height 955
click at [321, 132] on div "J7 | SHS - Product eLearning Stream: Product 30 mins J7SHS-PROD-EL You've met t…" at bounding box center [713, 535] width 793 height 955
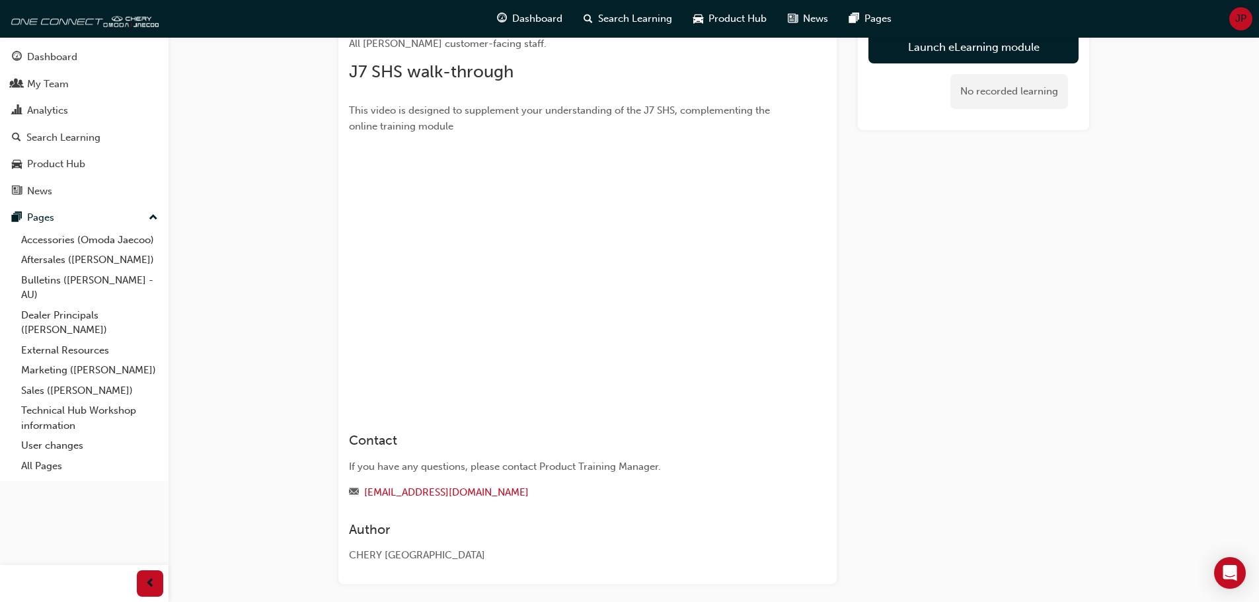
scroll to position [356, 0]
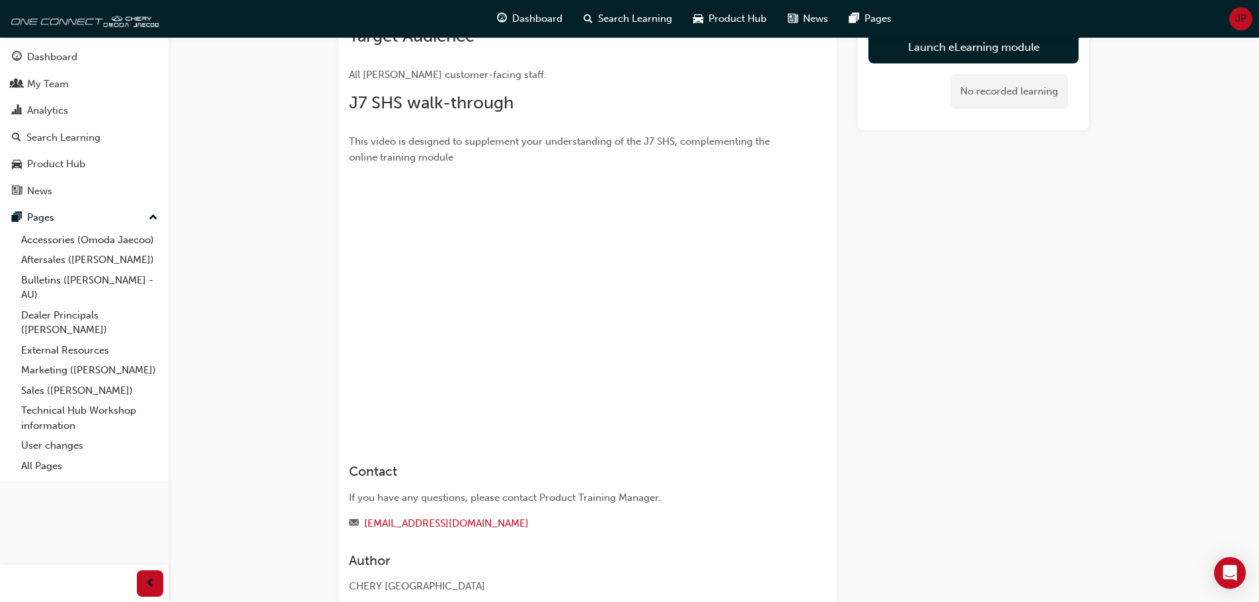
click at [1005, 368] on div "Launch eLearning module No recorded learning" at bounding box center [973, 189] width 231 height 852
click at [1007, 237] on div "Launch eLearning module No recorded learning" at bounding box center [973, 189] width 231 height 852
